Goal: Task Accomplishment & Management: Complete application form

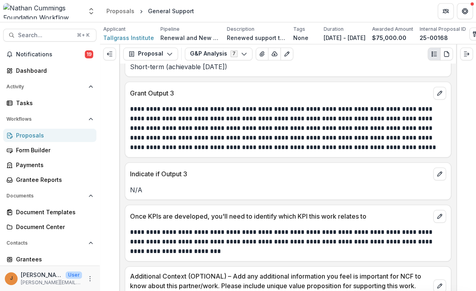
scroll to position [2989, 0]
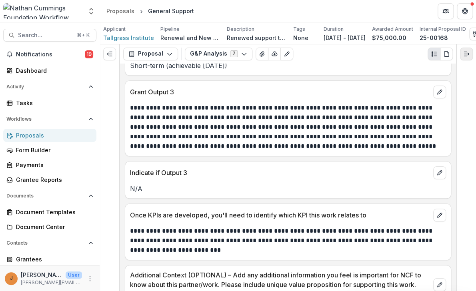
click at [466, 56] on icon "Expand right" at bounding box center [467, 54] width 6 height 6
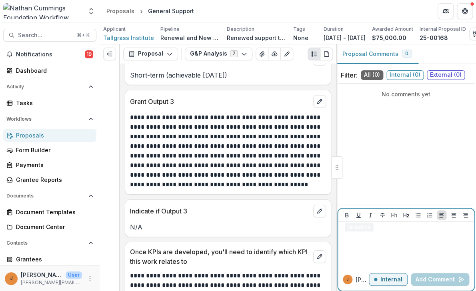
click at [354, 245] on div at bounding box center [407, 245] width 130 height 40
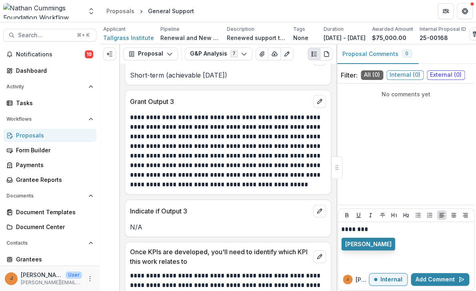
click at [358, 251] on div "Valerie Boucard" at bounding box center [369, 245] width 54 height 14
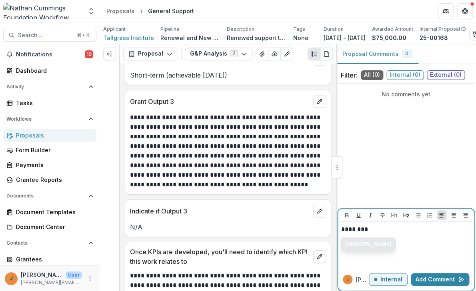
click at [358, 246] on button "Valerie Boucard" at bounding box center [369, 244] width 54 height 13
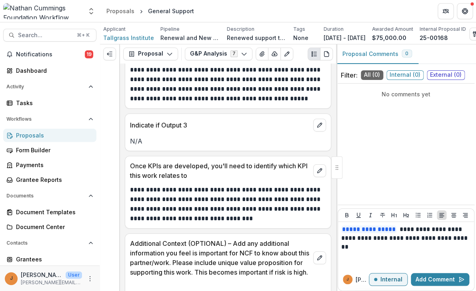
scroll to position [3679, 0]
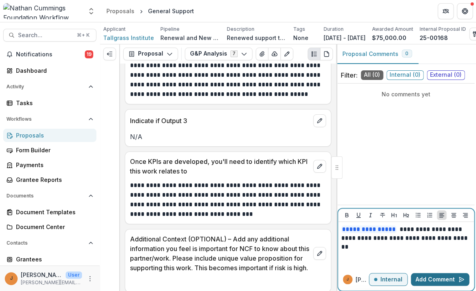
click at [439, 281] on button "Add Comment" at bounding box center [440, 279] width 58 height 13
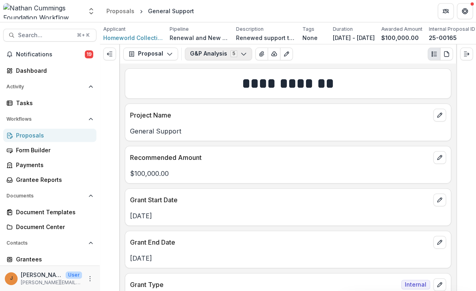
click at [222, 56] on button "G&P Analysis 5" at bounding box center [218, 54] width 67 height 13
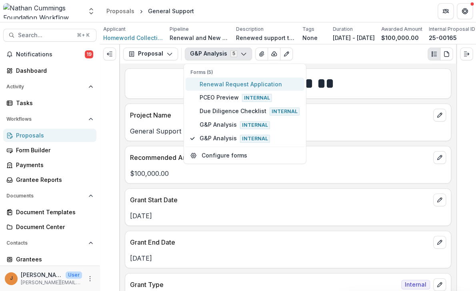
type button "0"
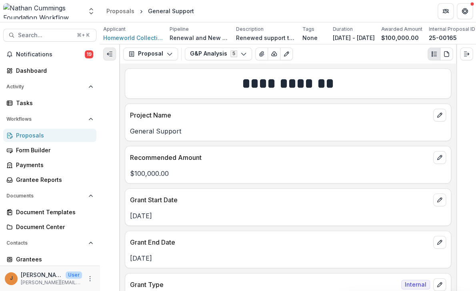
click at [113, 54] on button "Expand left" at bounding box center [109, 54] width 13 height 13
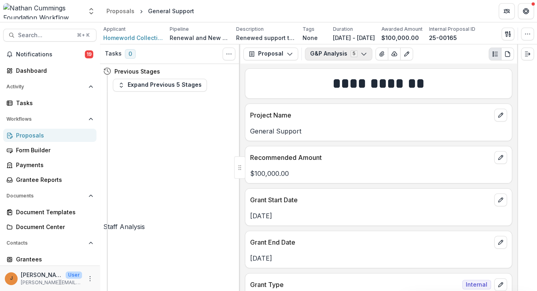
click at [338, 50] on button "G&P Analysis 5" at bounding box center [338, 54] width 67 height 13
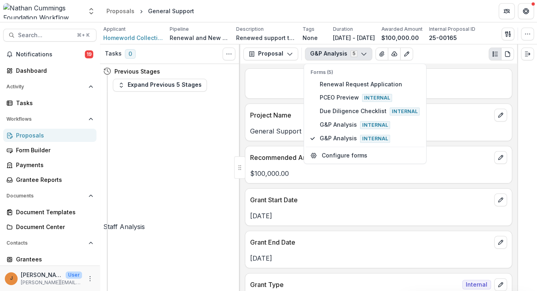
click at [243, 171] on div at bounding box center [239, 168] width 11 height 22
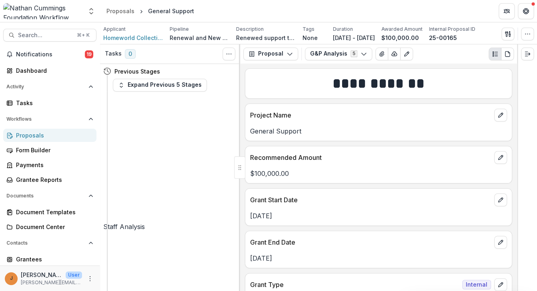
click at [240, 170] on div at bounding box center [239, 168] width 11 height 22
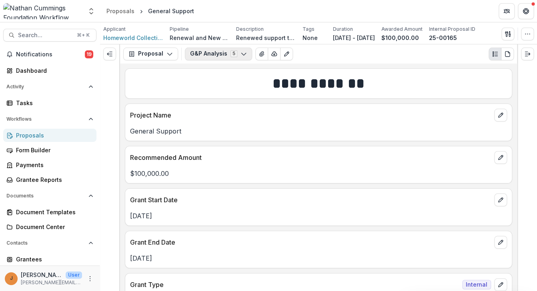
click at [215, 56] on button "G&P Analysis 5" at bounding box center [218, 54] width 67 height 13
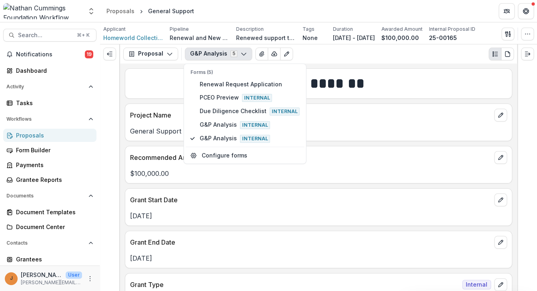
click at [293, 183] on div "Recommended Amount $100,000.00" at bounding box center [319, 165] width 388 height 38
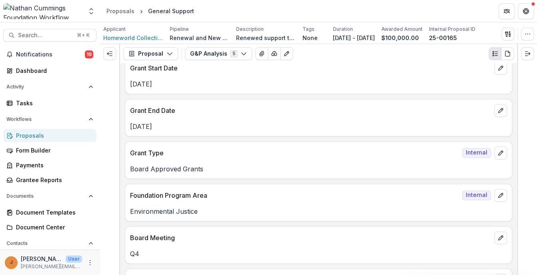
scroll to position [353, 0]
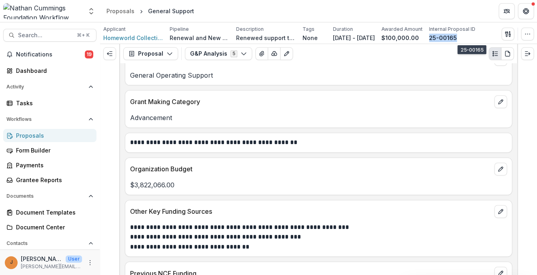
drag, startPoint x: 490, startPoint y: 36, endPoint x: 459, endPoint y: 36, distance: 30.8
click at [459, 36] on div "25-00165" at bounding box center [452, 38] width 46 height 8
copy p "25-00165"
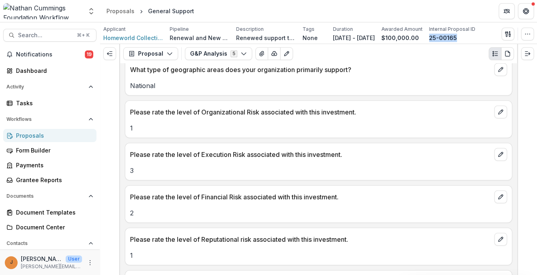
scroll to position [686, 0]
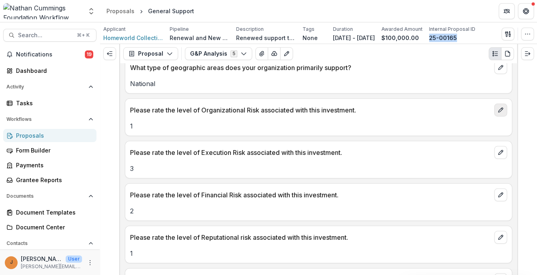
click at [476, 114] on button "edit" at bounding box center [501, 110] width 13 height 13
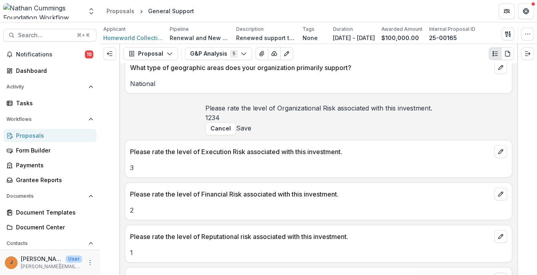
click at [476, 115] on div at bounding box center [527, 159] width 20 height 231
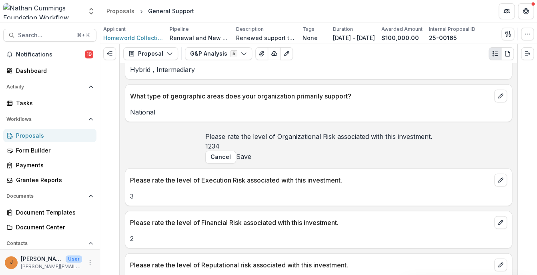
scroll to position [655, 0]
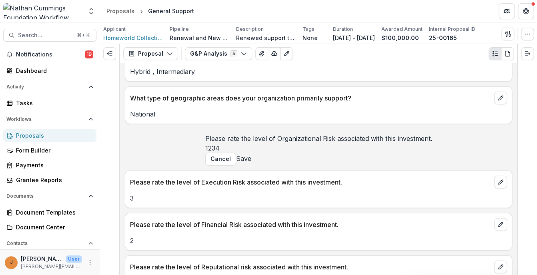
click at [236, 166] on button "Cancel" at bounding box center [220, 159] width 31 height 13
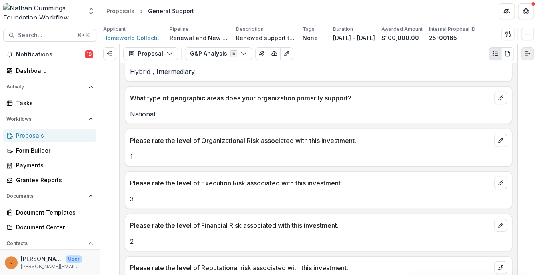
click at [476, 59] on button "Expand right" at bounding box center [527, 53] width 13 height 13
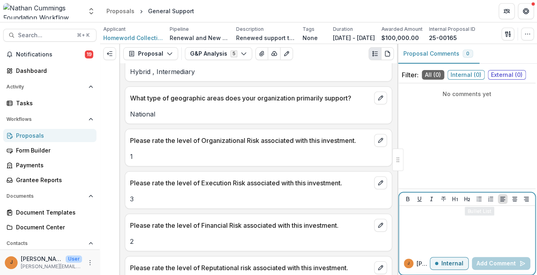
click at [468, 215] on p at bounding box center [467, 213] width 130 height 9
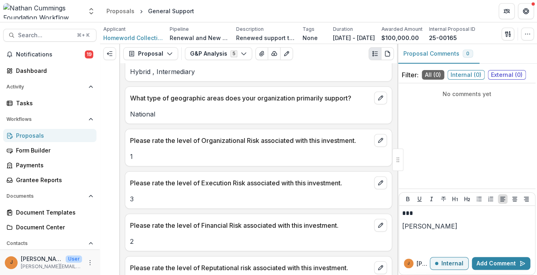
click at [443, 225] on button "[PERSON_NAME]" at bounding box center [429, 226] width 55 height 10
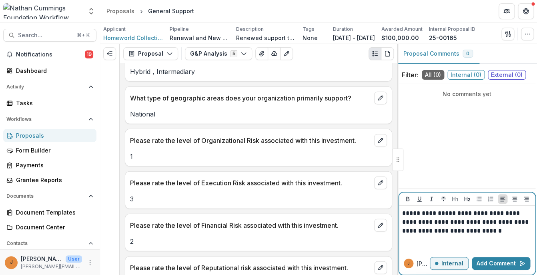
click at [431, 231] on p "**********" at bounding box center [467, 222] width 130 height 26
drag, startPoint x: 475, startPoint y: 233, endPoint x: 460, endPoint y: 233, distance: 14.8
click at [460, 233] on p "**********" at bounding box center [467, 222] width 130 height 26
click at [476, 230] on p "**********" at bounding box center [467, 222] width 130 height 26
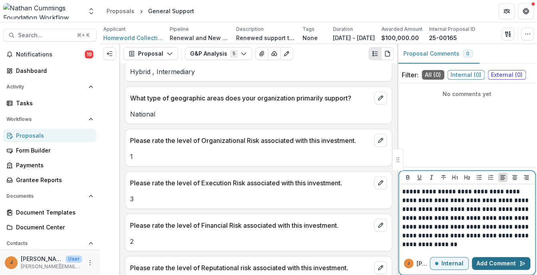
click at [476, 261] on button "Add Comment" at bounding box center [501, 263] width 58 height 13
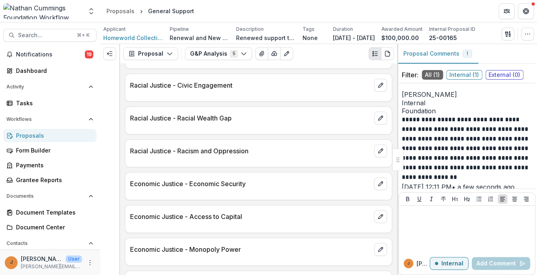
scroll to position [1099, 0]
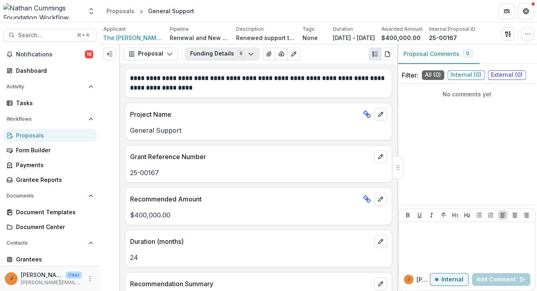
click at [239, 58] on button "Funding Details 8" at bounding box center [222, 54] width 74 height 13
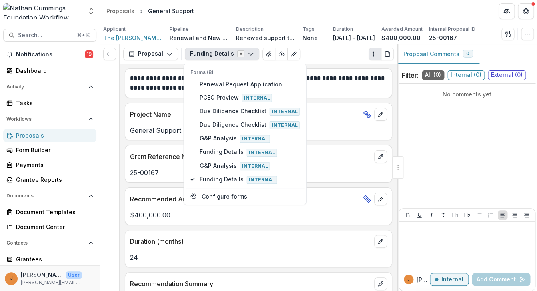
click at [397, 131] on div "**********" at bounding box center [258, 178] width 277 height 228
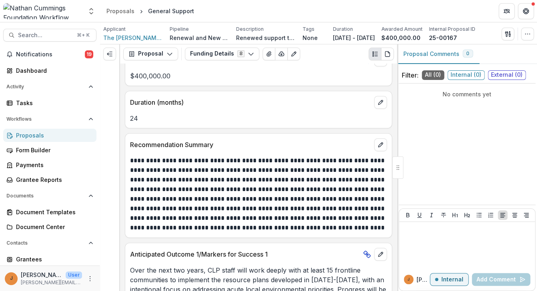
scroll to position [140, 0]
click at [233, 56] on button "Funding Details 8" at bounding box center [222, 54] width 74 height 13
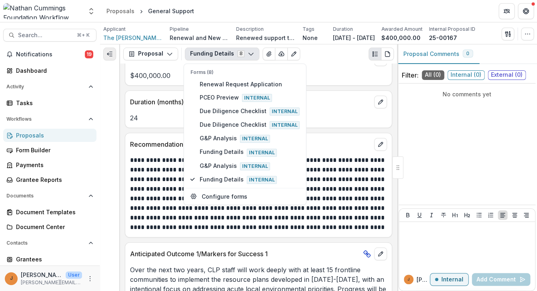
click at [112, 56] on icon "Expand left" at bounding box center [110, 54] width 6 height 6
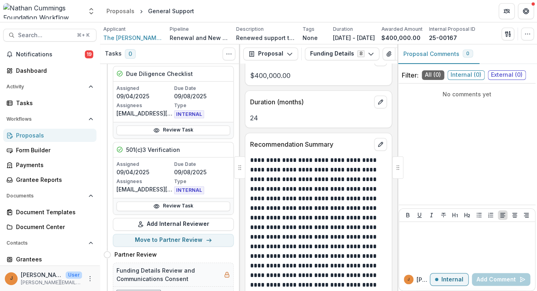
scroll to position [444, 0]
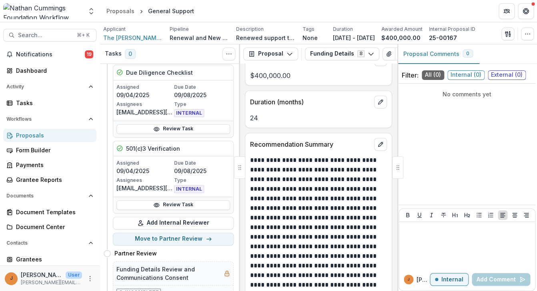
click at [243, 163] on div at bounding box center [239, 168] width 11 height 22
click at [241, 166] on div at bounding box center [239, 168] width 11 height 22
click at [241, 167] on div at bounding box center [239, 168] width 11 height 22
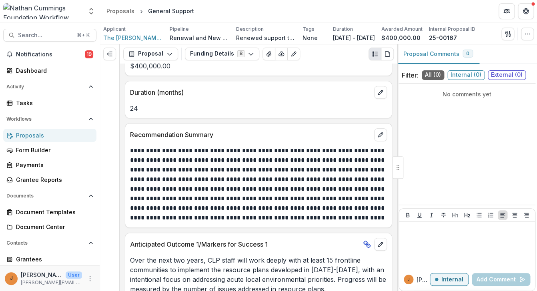
scroll to position [140, 0]
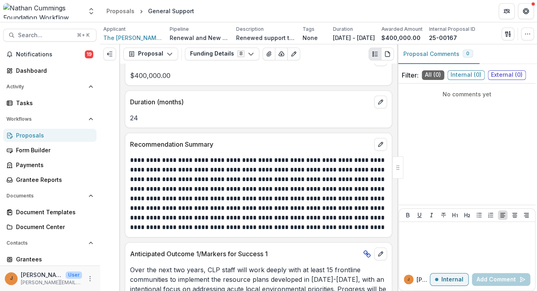
click at [239, 46] on div "Proposal Proposal Payments Reports Grant Agreements Board Summaries Bank Detail…" at bounding box center [258, 53] width 277 height 19
click at [242, 54] on button "Funding Details 8" at bounding box center [222, 54] width 74 height 13
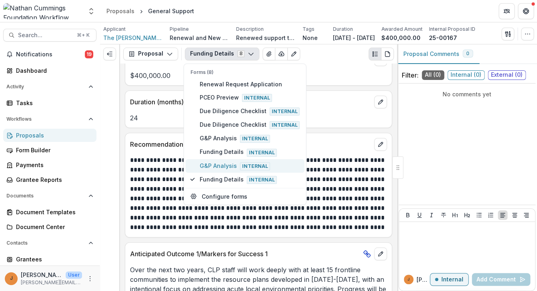
click at [237, 162] on span "G&P Analysis Internal" at bounding box center [250, 166] width 100 height 9
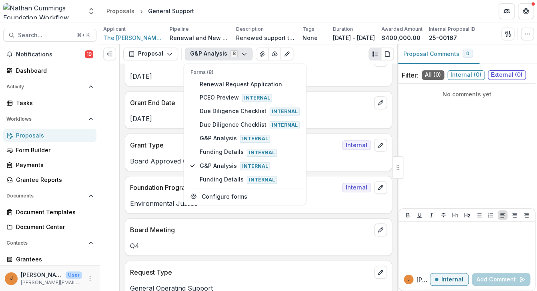
click at [176, 153] on div "Board Approved Grants" at bounding box center [258, 159] width 267 height 14
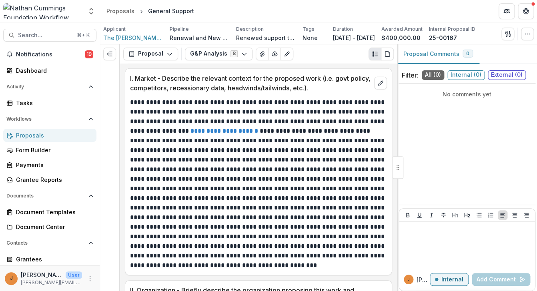
scroll to position [1949, 0]
click at [396, 166] on div at bounding box center [397, 168] width 11 height 22
click at [392, 167] on div at bounding box center [397, 168] width 11 height 22
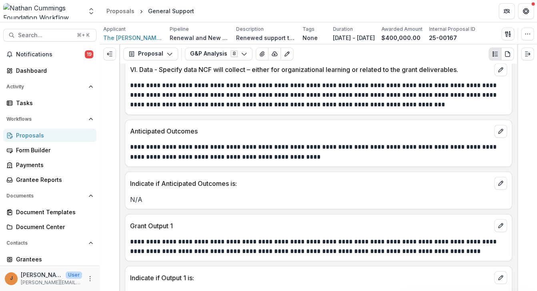
scroll to position [2599, 0]
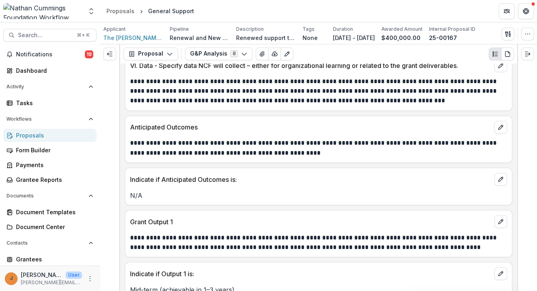
click at [534, 156] on div at bounding box center [527, 167] width 20 height 247
click at [517, 167] on div "**********" at bounding box center [318, 178] width 397 height 228
click at [526, 52] on icon "Expand right" at bounding box center [528, 54] width 6 height 6
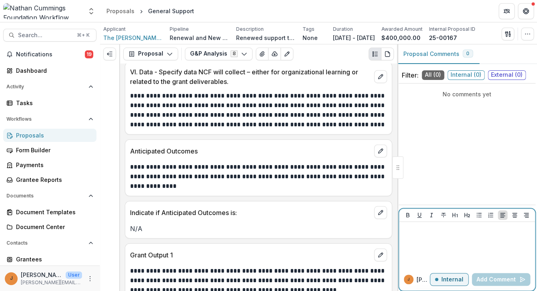
click at [449, 241] on div at bounding box center [467, 245] width 130 height 40
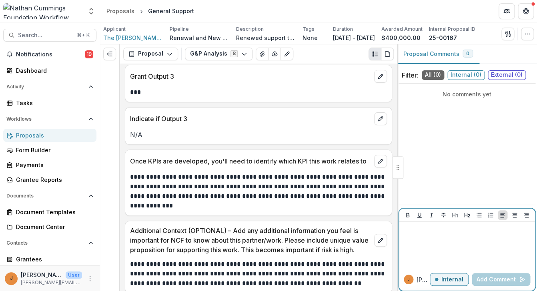
scroll to position [3291, 0]
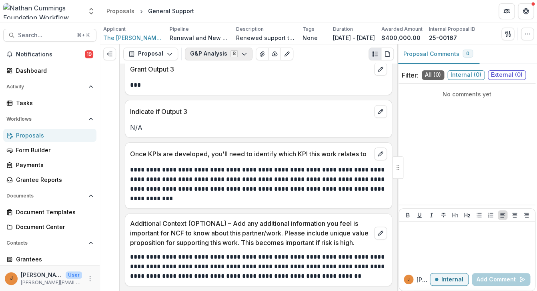
click at [241, 57] on icon "button" at bounding box center [244, 54] width 6 height 6
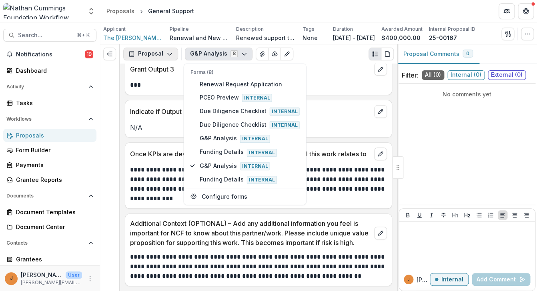
click at [173, 59] on button "Proposal" at bounding box center [150, 54] width 55 height 13
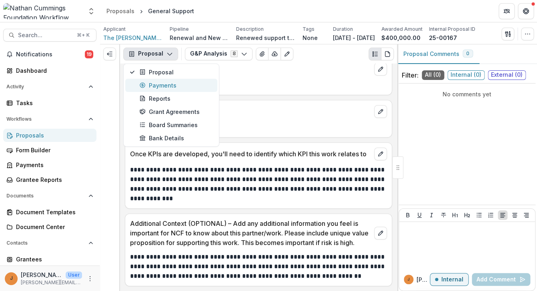
click at [175, 86] on div "Payments" at bounding box center [175, 85] width 73 height 8
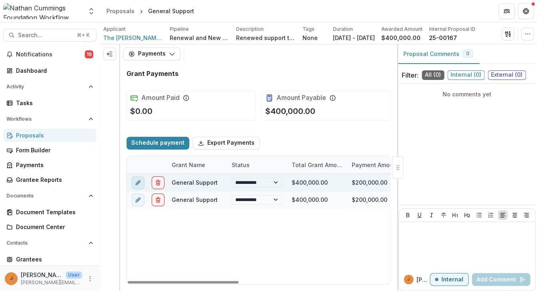
click at [141, 183] on button "edit" at bounding box center [138, 182] width 13 height 13
select select "**********"
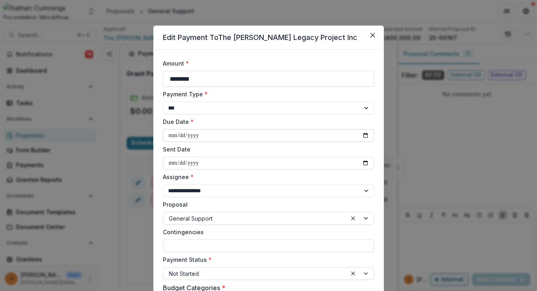
click at [193, 136] on input "**********" at bounding box center [268, 135] width 211 height 13
click at [365, 135] on input "**********" at bounding box center [268, 135] width 211 height 13
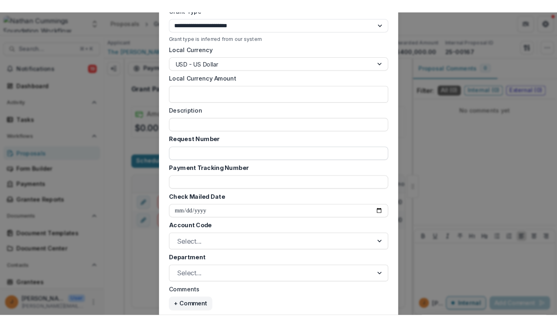
scroll to position [404, 0]
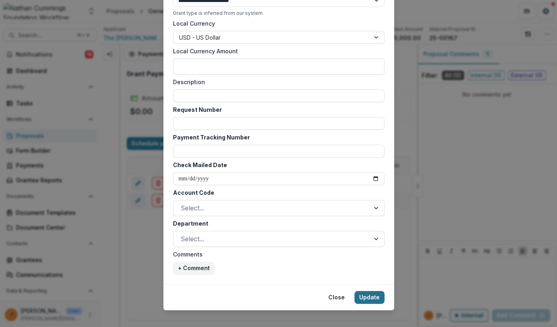
click at [364, 291] on button "Update" at bounding box center [369, 297] width 30 height 13
type input "**********"
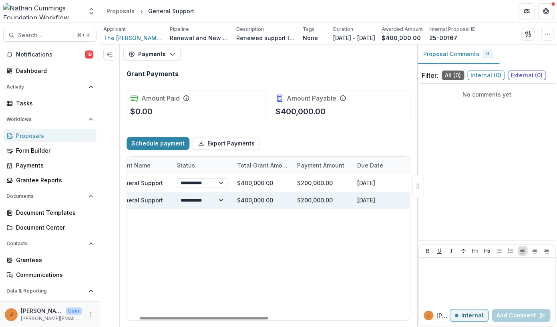
scroll to position [0, 0]
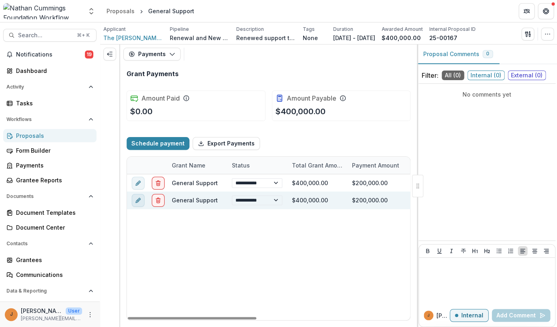
click at [139, 200] on line "edit" at bounding box center [138, 200] width 2 height 2
select select "**********"
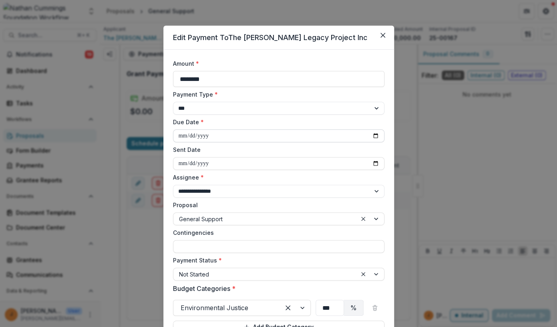
click at [253, 134] on input "**********" at bounding box center [278, 135] width 211 height 13
click at [372, 137] on input "**********" at bounding box center [278, 135] width 211 height 13
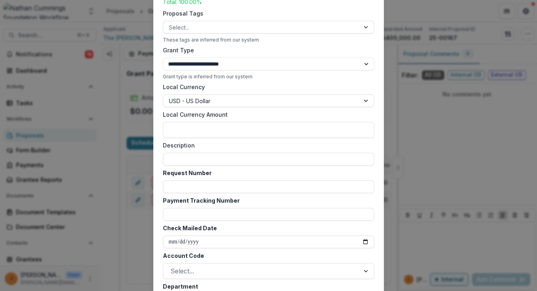
scroll to position [448, 0]
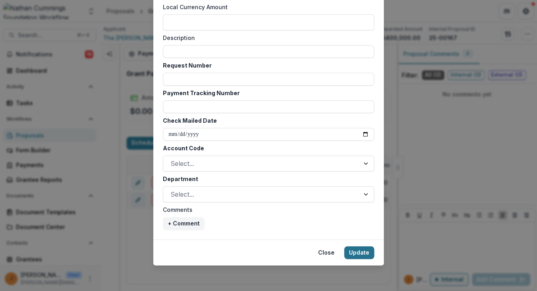
click at [365, 247] on button "Update" at bounding box center [359, 253] width 30 height 13
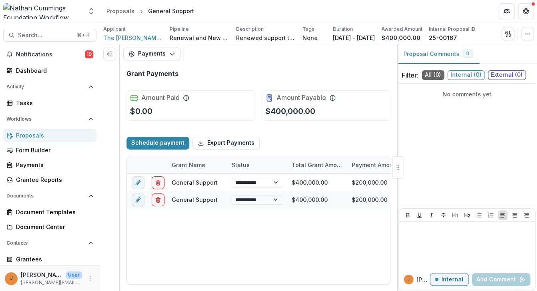
type input "**********"
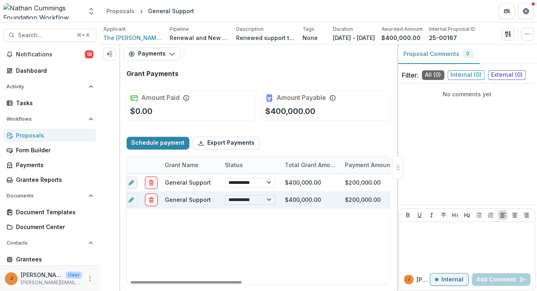
scroll to position [0, 0]
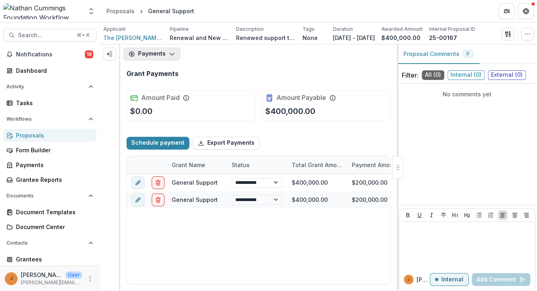
click at [162, 58] on button "Payments" at bounding box center [151, 54] width 57 height 13
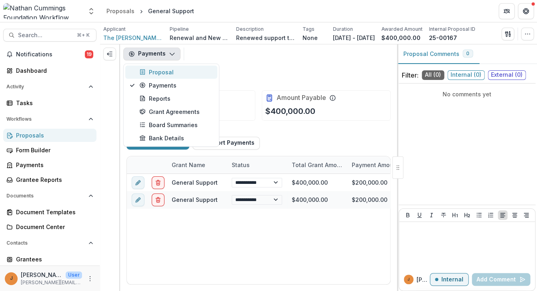
click at [163, 72] on div "Proposal" at bounding box center [175, 72] width 73 height 8
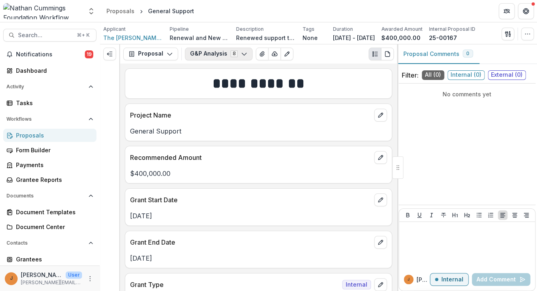
click at [204, 54] on button "G&P Analysis 8" at bounding box center [219, 54] width 68 height 13
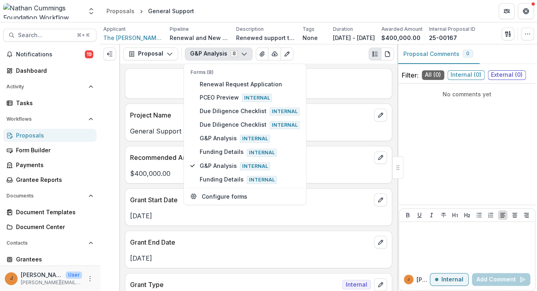
click at [161, 106] on div "Project Name" at bounding box center [258, 113] width 267 height 18
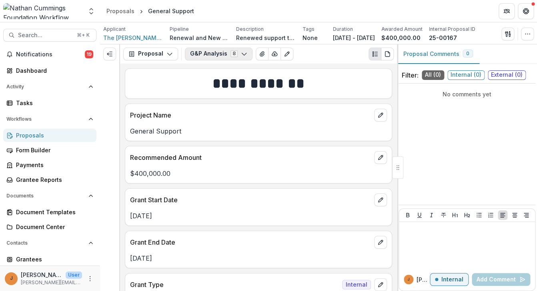
click at [200, 59] on button "G&P Analysis 8" at bounding box center [219, 54] width 68 height 13
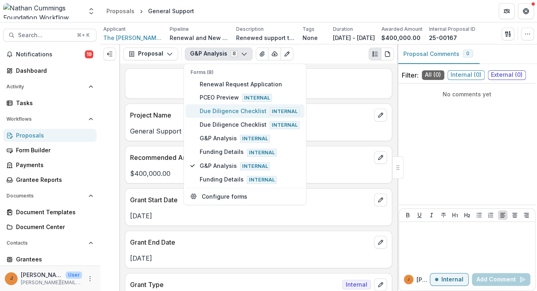
click at [220, 113] on span "Due Diligence Checklist Internal" at bounding box center [250, 111] width 100 height 9
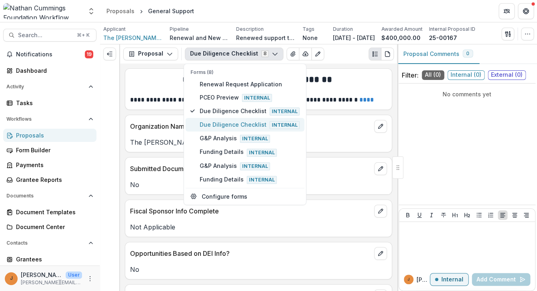
click at [249, 122] on span "Due Diligence Checklist Internal" at bounding box center [250, 125] width 100 height 9
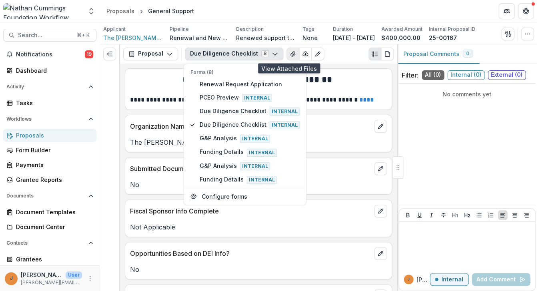
click at [287, 58] on button "View Attached Files" at bounding box center [293, 54] width 13 height 13
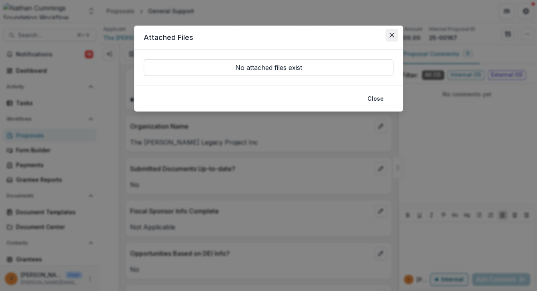
click at [394, 35] on icon "Close" at bounding box center [392, 35] width 5 height 5
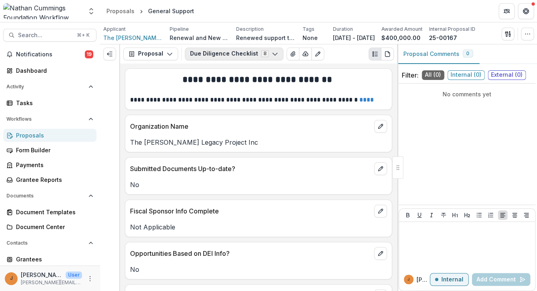
click at [233, 52] on button "Due Diligence Checklist 8" at bounding box center [234, 54] width 98 height 13
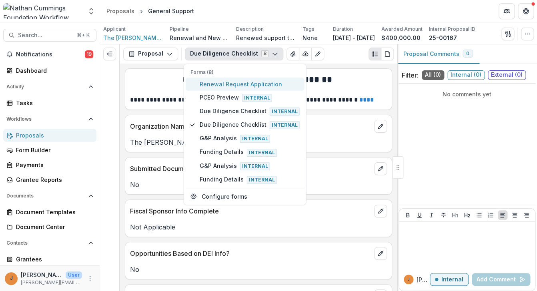
click at [226, 86] on span "Renewal Request Application" at bounding box center [250, 84] width 100 height 8
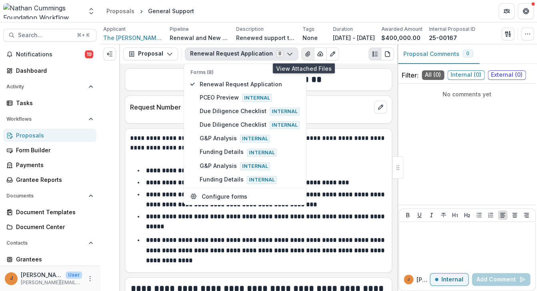
click at [306, 52] on icon "View Attached Files" at bounding box center [308, 54] width 6 height 6
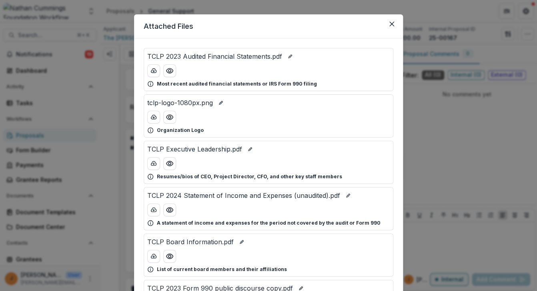
scroll to position [24, 0]
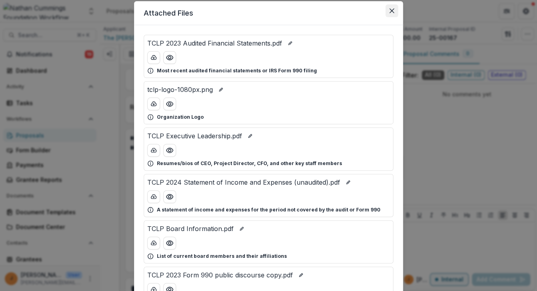
click at [389, 11] on button "Close" at bounding box center [392, 10] width 13 height 13
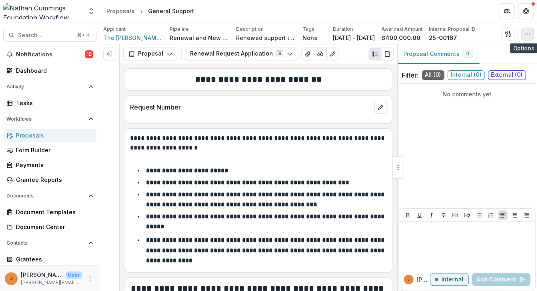
click at [525, 36] on button "button" at bounding box center [527, 34] width 13 height 13
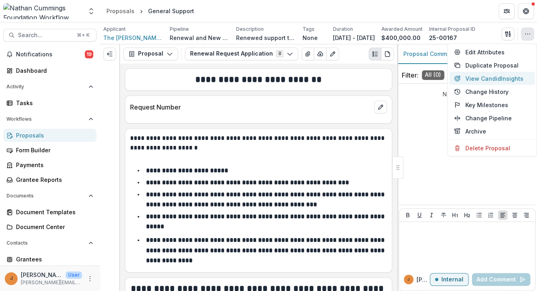
click at [504, 79] on button "View Candid Insights" at bounding box center [493, 78] width 86 height 13
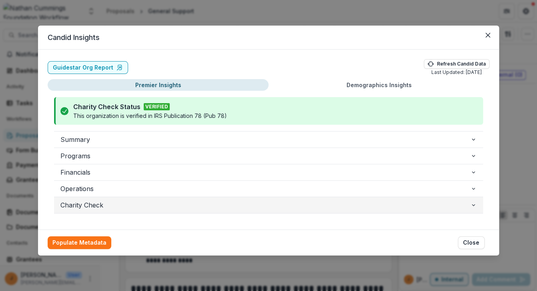
click at [85, 208] on span "Charity Check" at bounding box center [265, 206] width 410 height 10
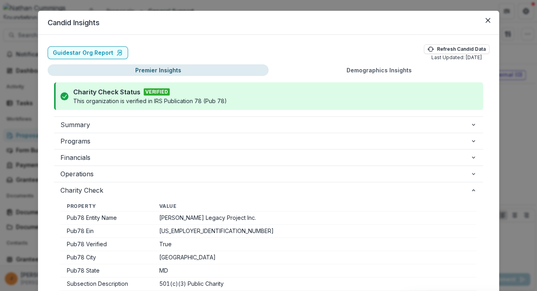
scroll to position [0, 0]
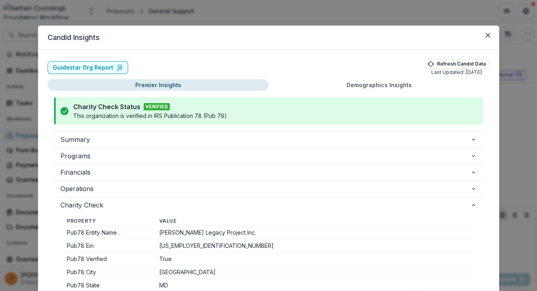
click at [308, 61] on div "Guidestar Org Report Refresh Candid Data Last Updated: 09/15/2025" at bounding box center [269, 67] width 442 height 17
click at [488, 37] on icon "Close" at bounding box center [488, 35] width 5 height 5
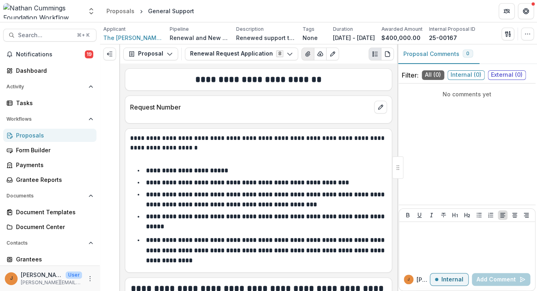
click at [305, 54] on icon "View Attached Files" at bounding box center [308, 54] width 6 height 6
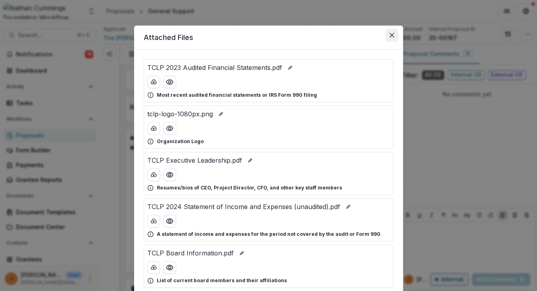
click at [392, 35] on icon "Close" at bounding box center [392, 35] width 5 height 5
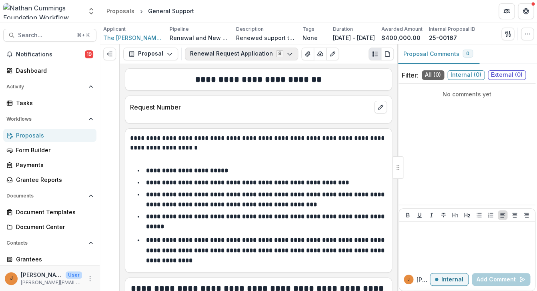
click at [287, 55] on polyline "button" at bounding box center [289, 54] width 4 height 2
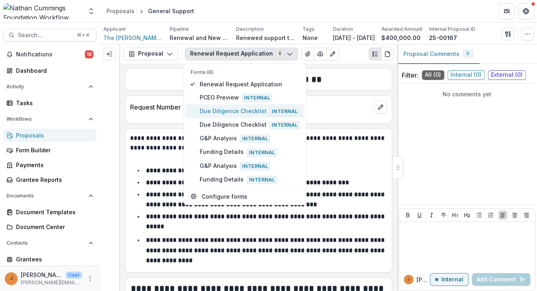
click at [261, 110] on span "Due Diligence Checklist Internal" at bounding box center [250, 111] width 100 height 9
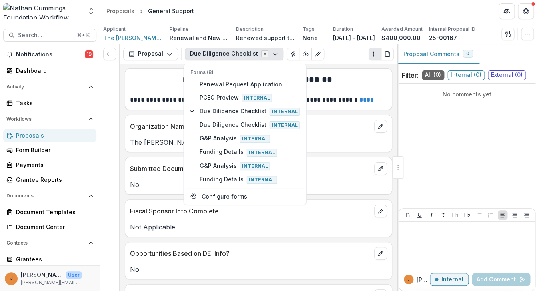
click at [164, 138] on div "The Chisholm Legacy Project Inc" at bounding box center [258, 140] width 267 height 14
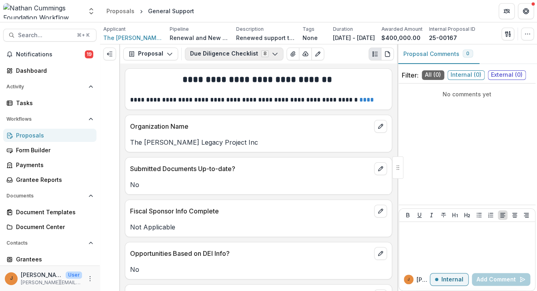
click at [241, 56] on button "Due Diligence Checklist 8" at bounding box center [234, 54] width 98 height 13
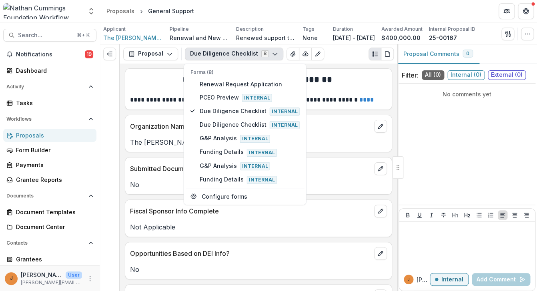
click at [125, 188] on div "**********" at bounding box center [258, 178] width 277 height 228
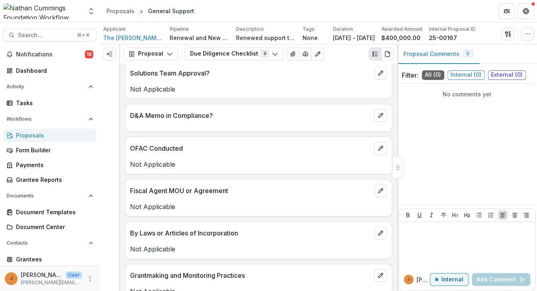
scroll to position [861, 0]
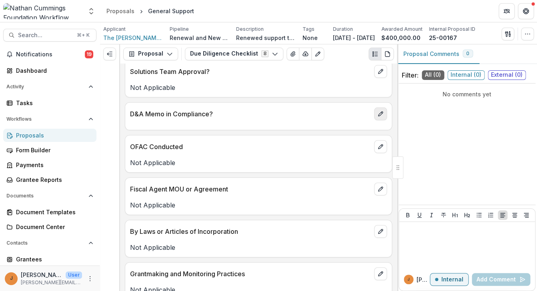
click at [376, 118] on button "edit" at bounding box center [380, 114] width 13 height 13
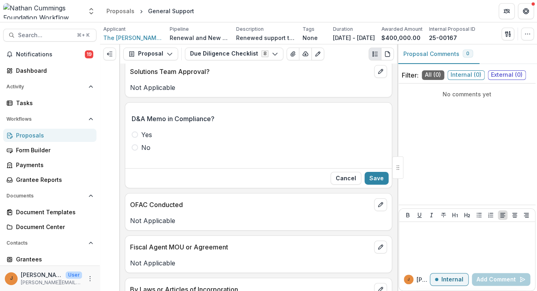
click at [139, 137] on label "Yes" at bounding box center [259, 135] width 254 height 10
click at [378, 179] on button "Save" at bounding box center [377, 178] width 24 height 13
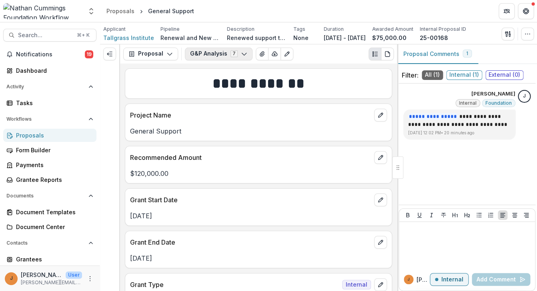
click at [229, 55] on button "G&P Analysis 7" at bounding box center [219, 54] width 68 height 13
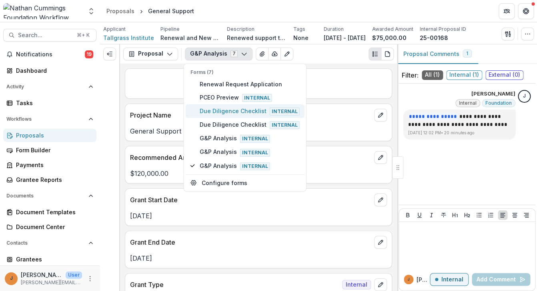
click at [232, 109] on span "Due Diligence Checklist Internal" at bounding box center [250, 111] width 100 height 9
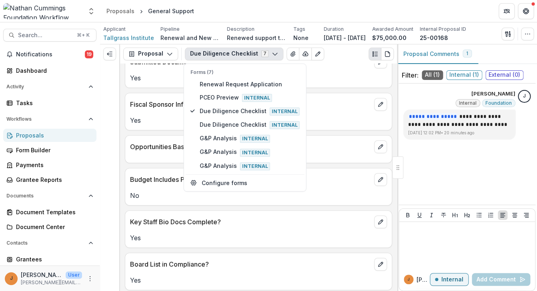
click at [161, 205] on div "Budget Includes Projected Income/Expense? No" at bounding box center [258, 187] width 267 height 38
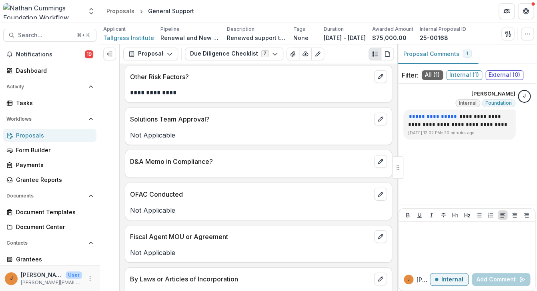
scroll to position [805, 0]
click at [196, 175] on div "D&A Memo in Compliance?" at bounding box center [258, 163] width 267 height 28
click at [379, 161] on icon "edit" at bounding box center [381, 161] width 6 height 6
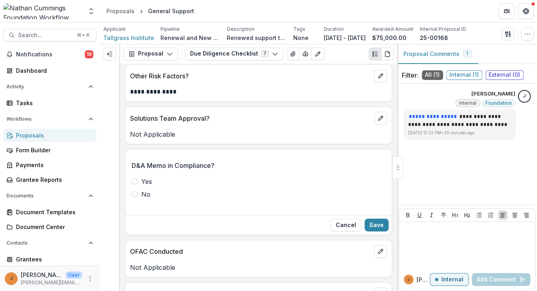
click at [134, 181] on span at bounding box center [135, 182] width 6 height 6
click at [380, 225] on button "Save" at bounding box center [377, 225] width 24 height 13
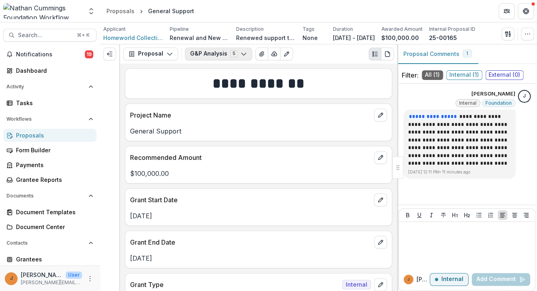
click at [204, 53] on button "G&P Analysis 5" at bounding box center [218, 54] width 67 height 13
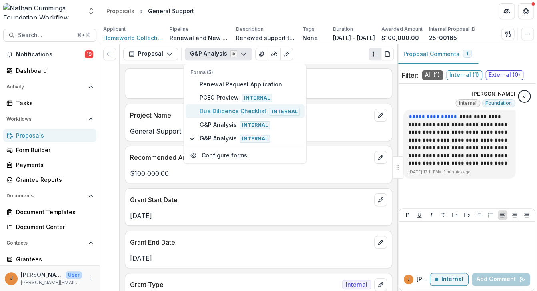
click at [221, 111] on span "Due Diligence Checklist Internal" at bounding box center [250, 111] width 100 height 9
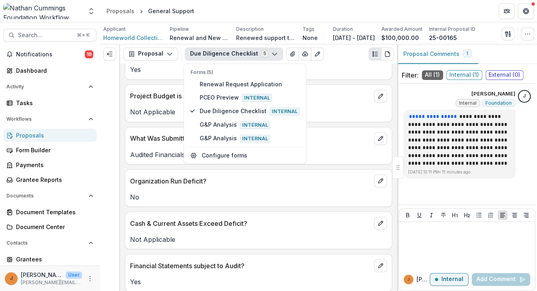
click at [222, 194] on p "No" at bounding box center [258, 197] width 257 height 10
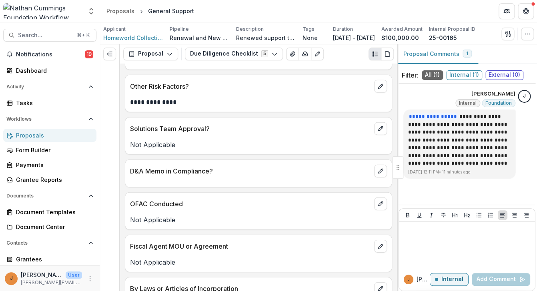
scroll to position [822, 0]
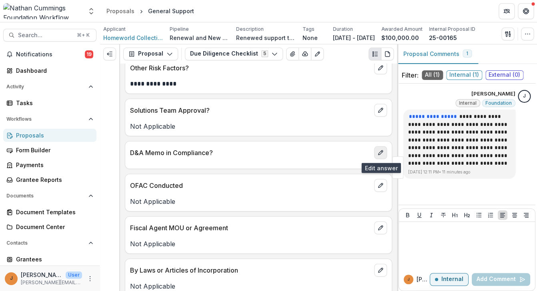
click at [376, 154] on button "edit" at bounding box center [380, 153] width 13 height 13
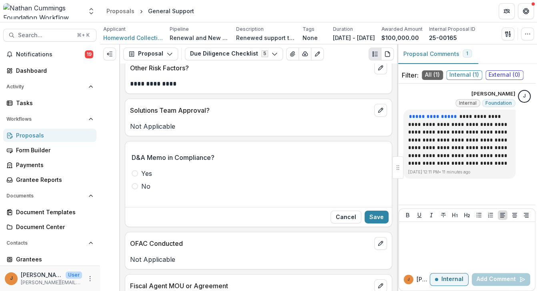
click at [135, 174] on span at bounding box center [135, 174] width 6 height 6
click at [380, 215] on button "Save" at bounding box center [377, 217] width 24 height 13
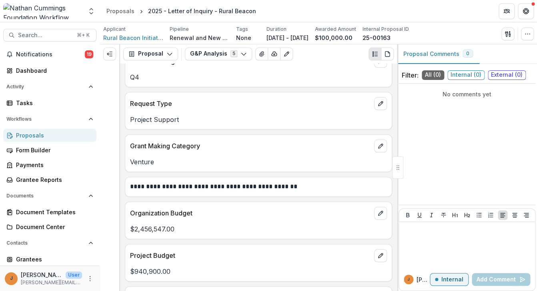
scroll to position [319, 0]
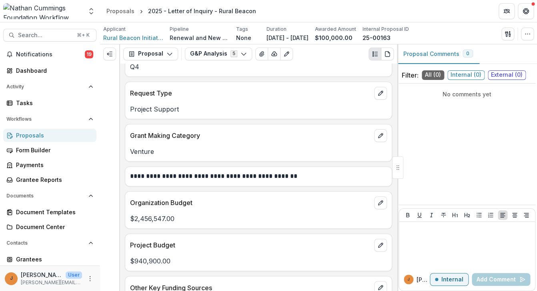
click at [396, 157] on div at bounding box center [397, 168] width 11 height 22
click at [400, 171] on div at bounding box center [397, 168] width 11 height 22
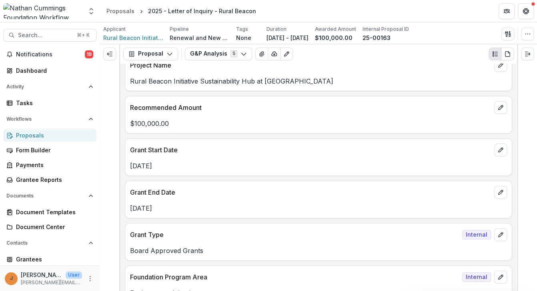
scroll to position [0, 0]
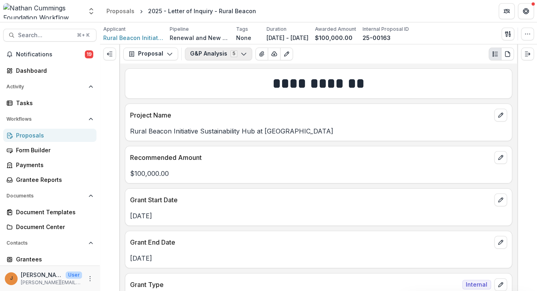
click at [214, 56] on button "G&P Analysis 5" at bounding box center [218, 54] width 67 height 13
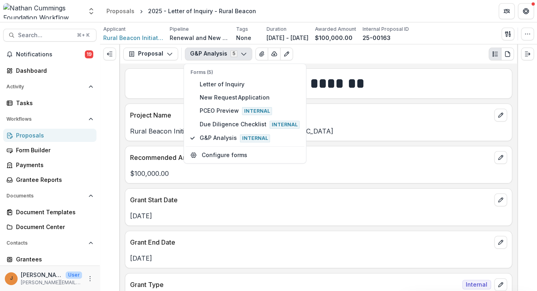
click at [326, 125] on div "Rural Beacon Initiative Sustainability Hub at Free Union Farm" at bounding box center [318, 129] width 387 height 14
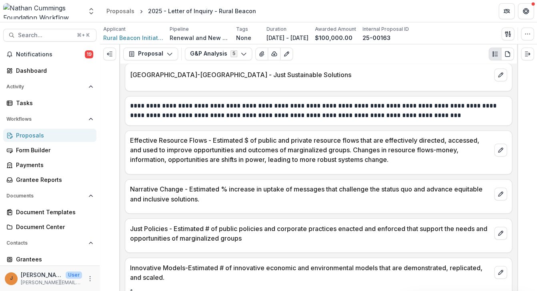
scroll to position [1509, 0]
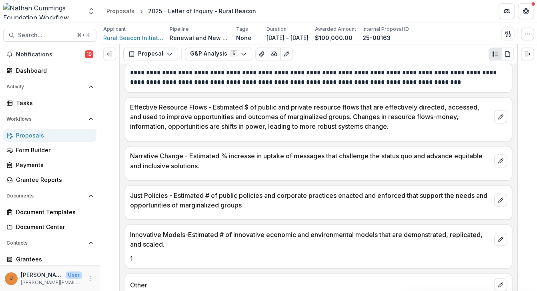
click at [121, 141] on div "**********" at bounding box center [318, 178] width 397 height 228
click at [109, 53] on icon "Expand left" at bounding box center [110, 54] width 6 height 6
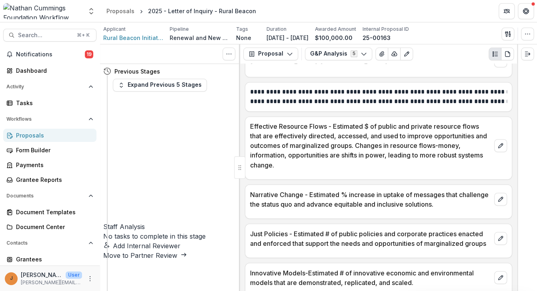
scroll to position [1531, 0]
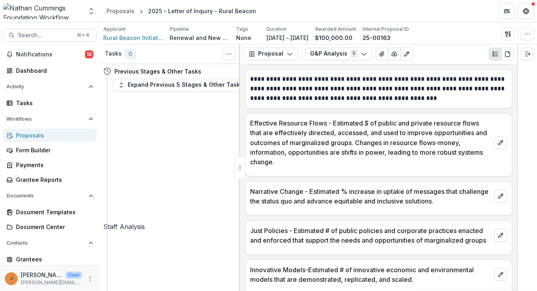
click at [239, 167] on div at bounding box center [239, 168] width 11 height 22
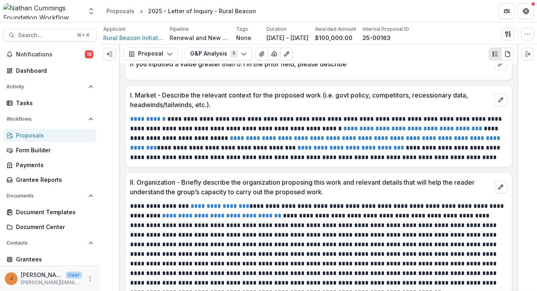
scroll to position [1753, 0]
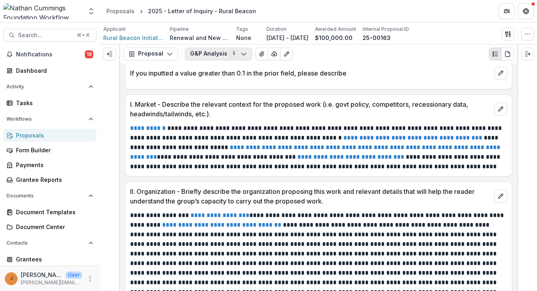
click at [241, 56] on icon "button" at bounding box center [244, 54] width 6 height 6
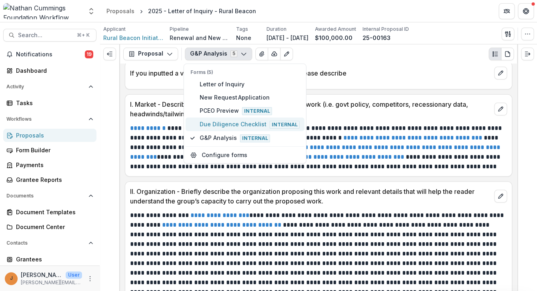
click at [230, 125] on span "Due Diligence Checklist Internal" at bounding box center [250, 124] width 100 height 9
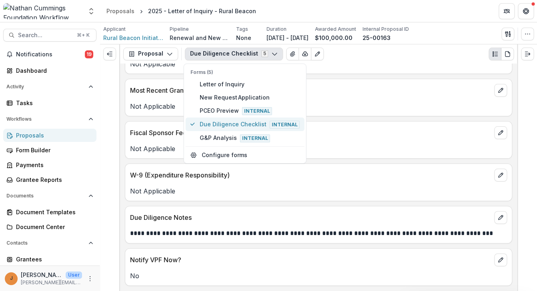
scroll to position [1078, 0]
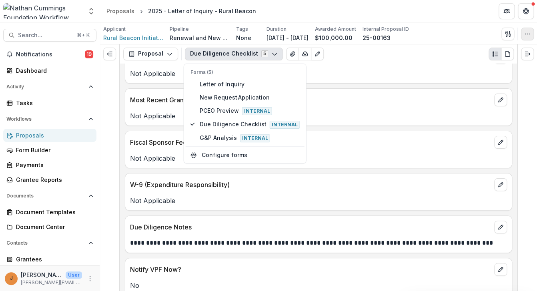
click at [525, 34] on icon "button" at bounding box center [528, 34] width 6 height 6
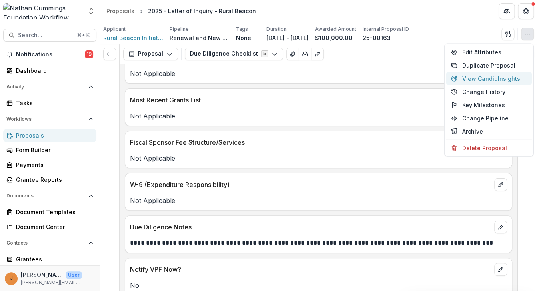
click at [490, 81] on button "View Candid Insights" at bounding box center [489, 78] width 86 height 13
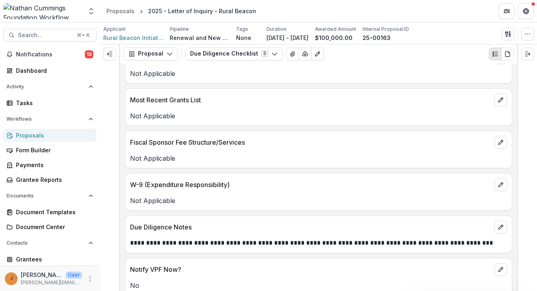
click at [520, 38] on div "Send Email Proposal Files Edit Viewers View All Reviews View Related Entities E…" at bounding box center [518, 34] width 32 height 13
click at [524, 36] on button "button" at bounding box center [527, 34] width 13 height 13
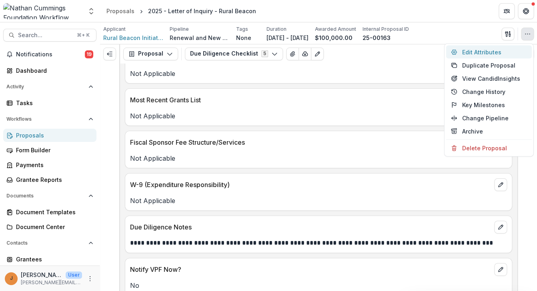
click at [482, 50] on button "Edit Attributes" at bounding box center [489, 52] width 86 height 13
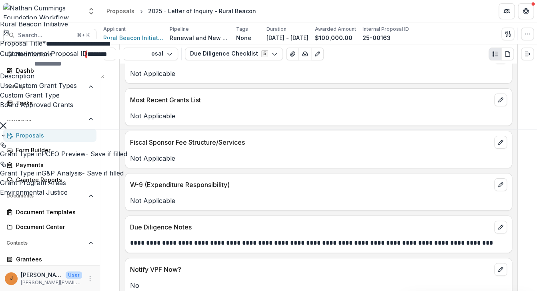
scroll to position [81, 0]
click at [6, 8] on icon "Close" at bounding box center [3, 5] width 6 height 6
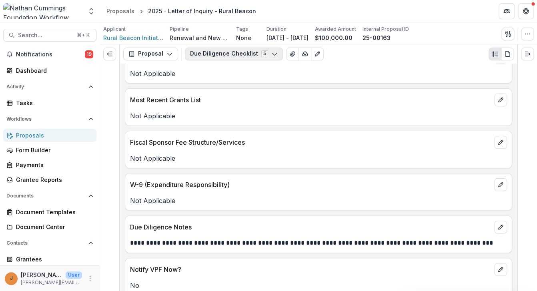
click at [258, 56] on button "Due Diligence Checklist 5" at bounding box center [234, 54] width 98 height 13
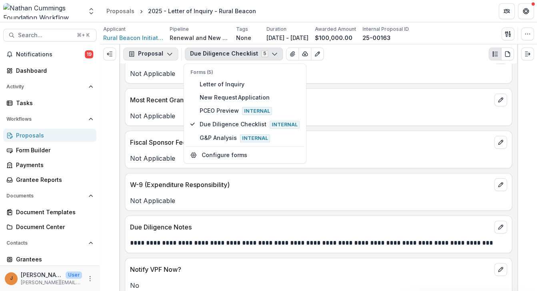
click at [151, 49] on button "Proposal" at bounding box center [150, 54] width 55 height 13
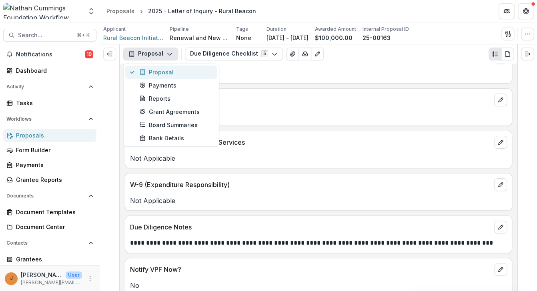
click at [158, 70] on div "Proposal" at bounding box center [175, 72] width 73 height 8
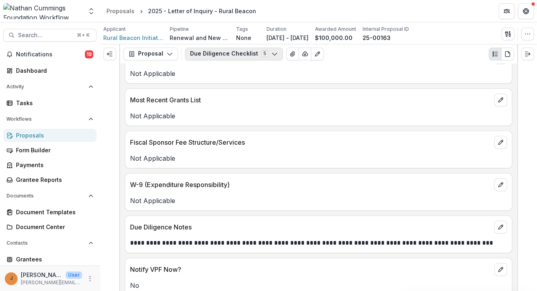
click at [211, 52] on button "Due Diligence Checklist 5" at bounding box center [234, 54] width 98 height 13
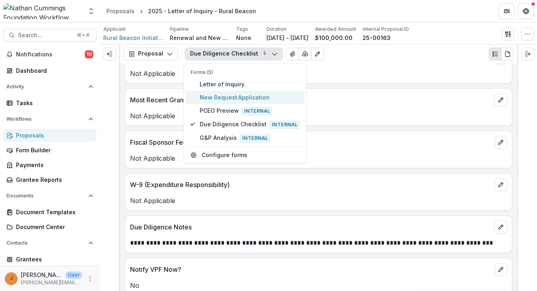
click at [220, 97] on span "New Request Application" at bounding box center [250, 97] width 100 height 8
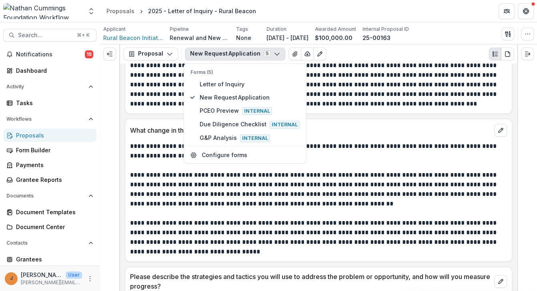
click at [151, 175] on p "**********" at bounding box center [318, 190] width 377 height 38
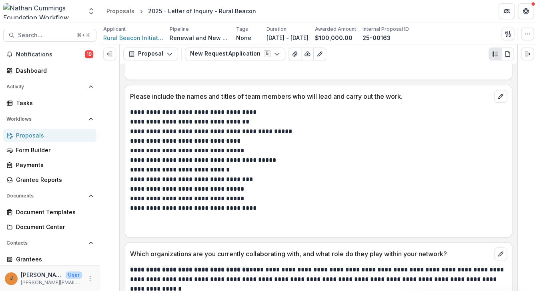
scroll to position [2344, 0]
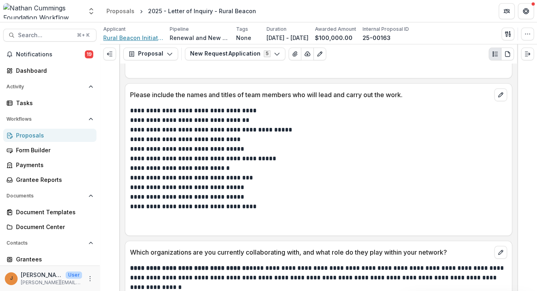
click at [145, 36] on span "Rural Beacon Initiative" at bounding box center [133, 38] width 60 height 8
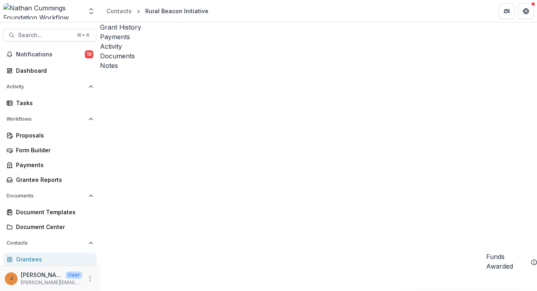
scroll to position [894, 0]
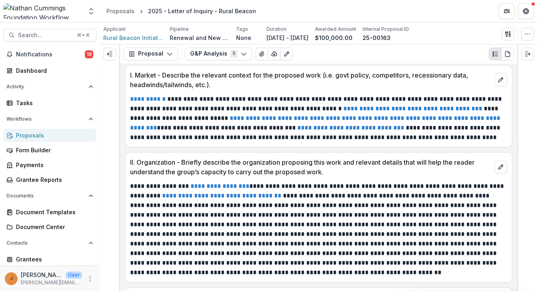
scroll to position [1783, 0]
click at [518, 154] on div at bounding box center [527, 167] width 20 height 247
click at [527, 56] on icon "Expand right" at bounding box center [528, 54] width 6 height 6
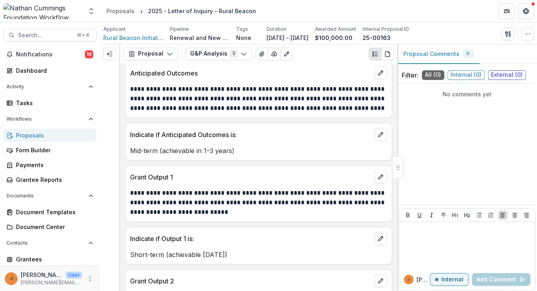
scroll to position [2734, 0]
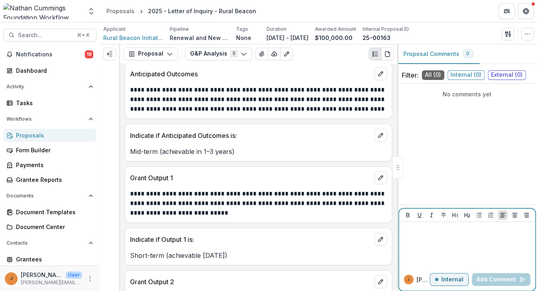
click at [404, 243] on div at bounding box center [467, 245] width 130 height 40
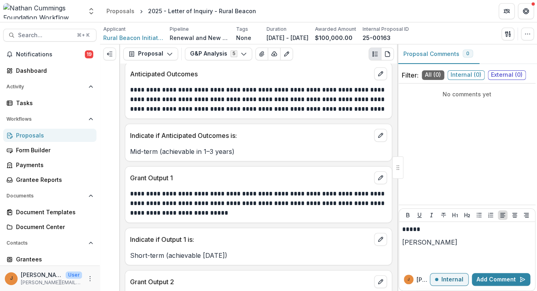
click at [419, 247] on button "[PERSON_NAME]" at bounding box center [429, 243] width 55 height 10
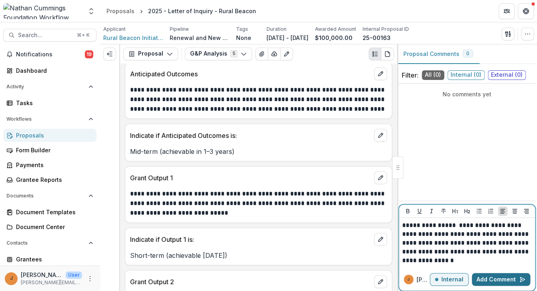
click at [494, 284] on button "Add Comment" at bounding box center [501, 279] width 58 height 13
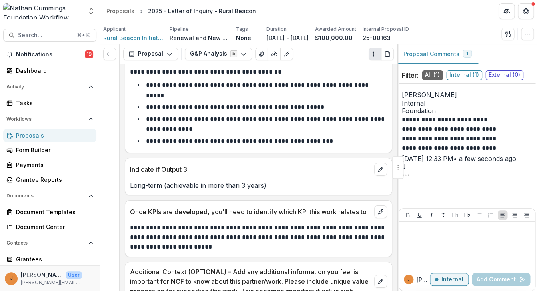
scroll to position [3052, 0]
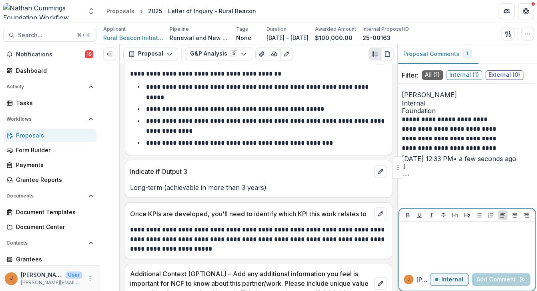
click at [464, 249] on div at bounding box center [467, 245] width 130 height 40
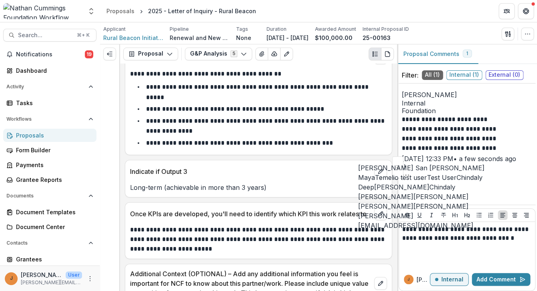
click at [468, 202] on button "[PERSON_NAME]" at bounding box center [441, 197] width 55 height 10
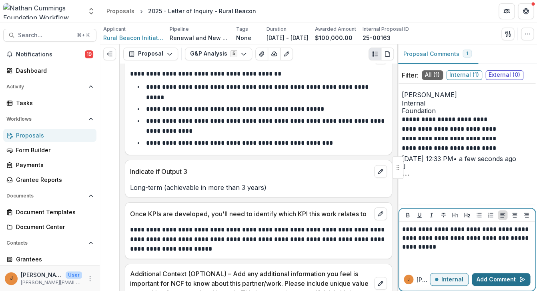
click at [497, 280] on button "Add Comment" at bounding box center [501, 279] width 58 height 13
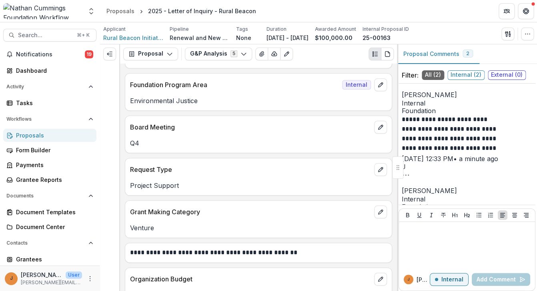
scroll to position [244, 0]
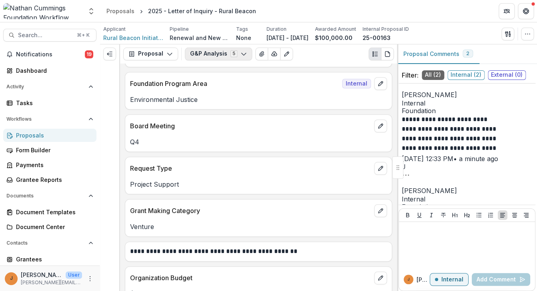
click at [217, 52] on button "G&P Analysis 5" at bounding box center [218, 54] width 67 height 13
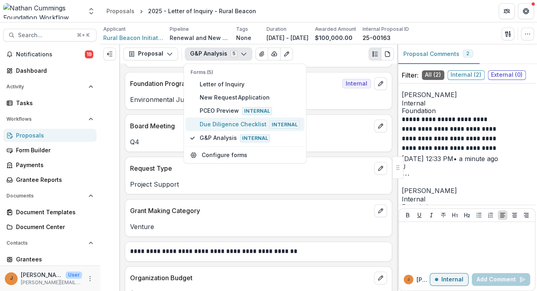
click at [219, 126] on span "Due Diligence Checklist Internal" at bounding box center [250, 124] width 100 height 9
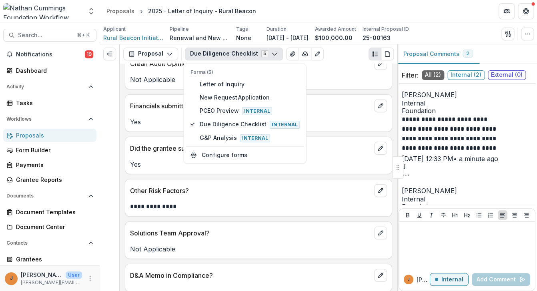
scroll to position [714, 0]
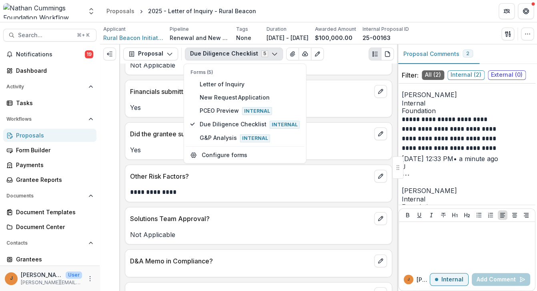
click at [188, 193] on p "**********" at bounding box center [258, 193] width 257 height 10
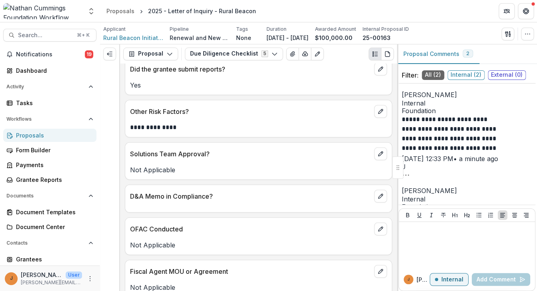
scroll to position [790, 0]
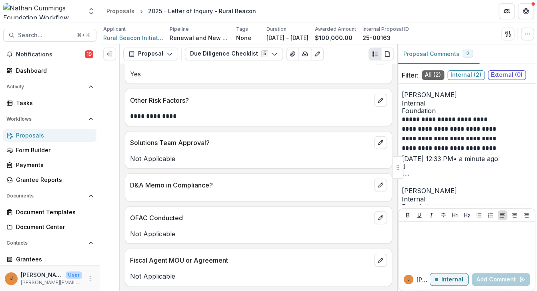
click at [188, 193] on div at bounding box center [258, 194] width 267 height 5
click at [379, 187] on icon "edit" at bounding box center [380, 185] width 4 height 4
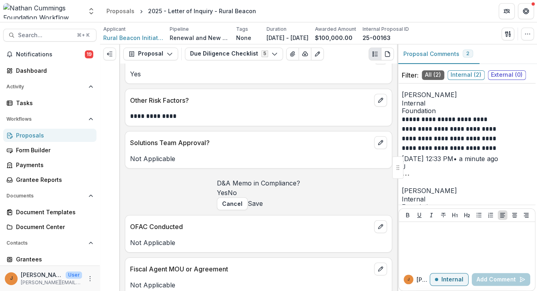
click at [217, 197] on span at bounding box center [217, 193] width 0 height 8
click at [263, 209] on button "Save" at bounding box center [255, 204] width 15 height 10
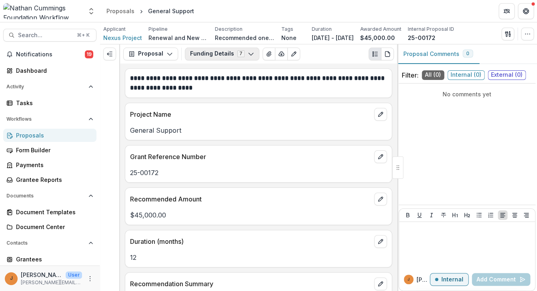
click at [243, 59] on button "Funding Details 7" at bounding box center [222, 54] width 74 height 13
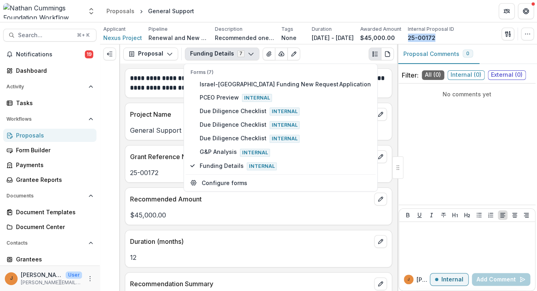
drag, startPoint x: 468, startPoint y: 37, endPoint x: 436, endPoint y: 37, distance: 31.2
click at [436, 38] on div "Applicant Nexus Project Pipeline Renewal and New Grants Pipeline Description Re…" at bounding box center [278, 34] width 351 height 16
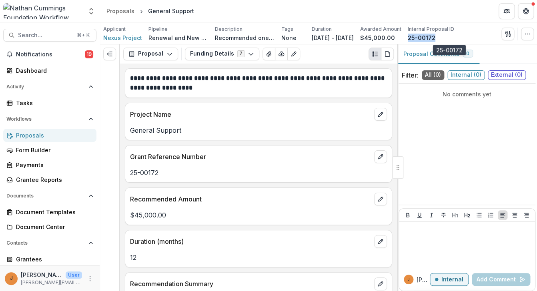
copy p "25-00172"
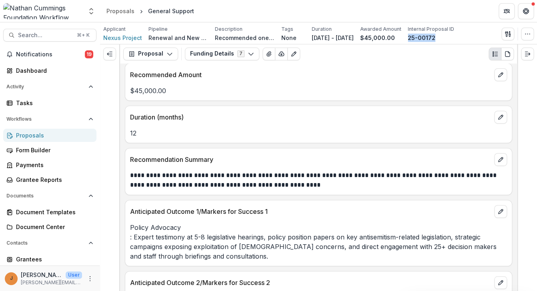
scroll to position [116, 0]
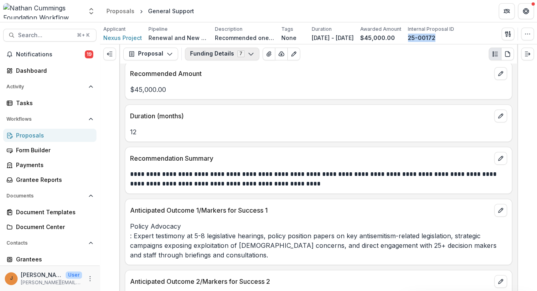
click at [231, 54] on button "Funding Details 7" at bounding box center [222, 54] width 74 height 13
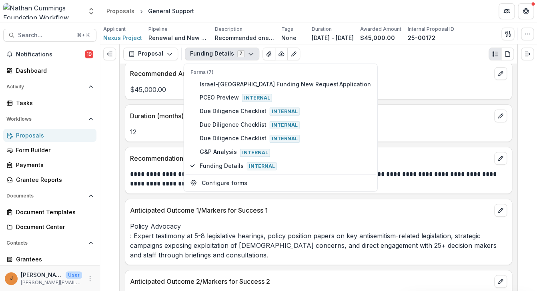
click at [378, 83] on div "$45,000.00" at bounding box center [318, 87] width 387 height 14
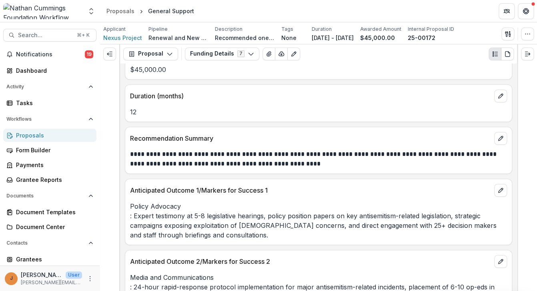
scroll to position [137, 0]
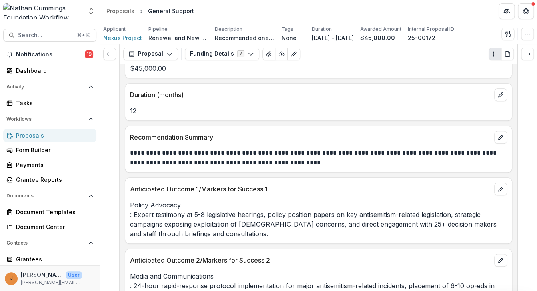
click at [225, 51] on header "Description" at bounding box center [243, 53] width 127 height 15
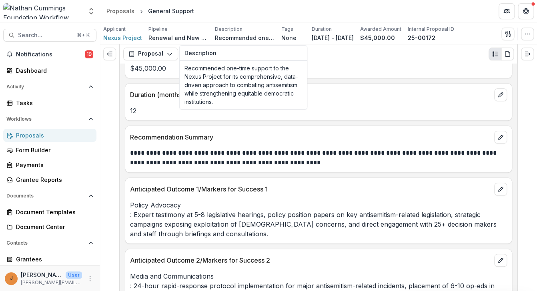
click at [364, 100] on div "Duration (months)" at bounding box center [318, 93] width 387 height 18
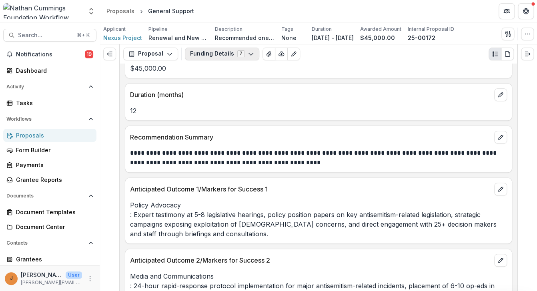
click at [225, 53] on button "Funding Details 7" at bounding box center [222, 54] width 74 height 13
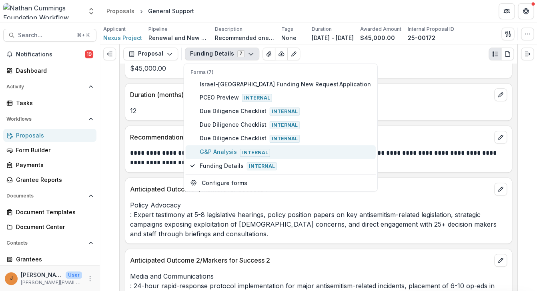
click at [225, 153] on span "G&P Analysis Internal" at bounding box center [285, 152] width 171 height 9
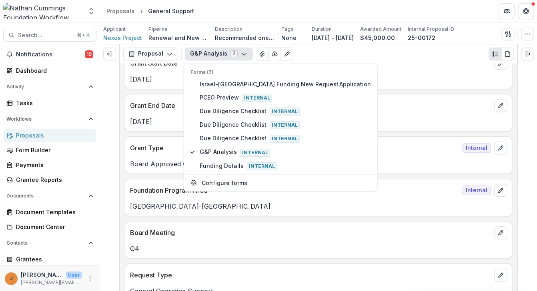
click at [147, 148] on p "Grant Type" at bounding box center [294, 148] width 329 height 10
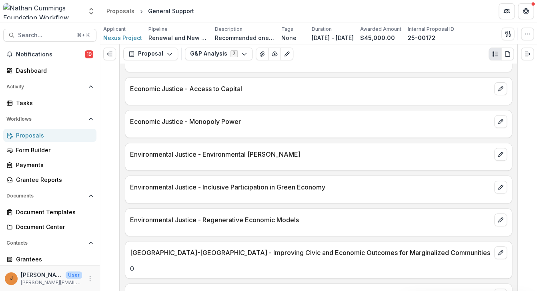
scroll to position [1176, 0]
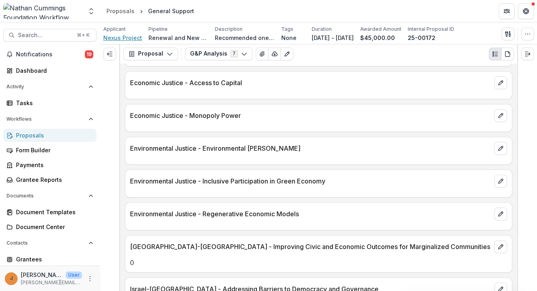
click at [127, 37] on span "Nexus Project" at bounding box center [122, 38] width 39 height 8
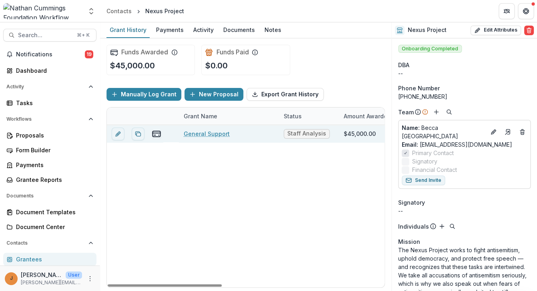
click at [201, 134] on link "General Support" at bounding box center [207, 134] width 46 height 8
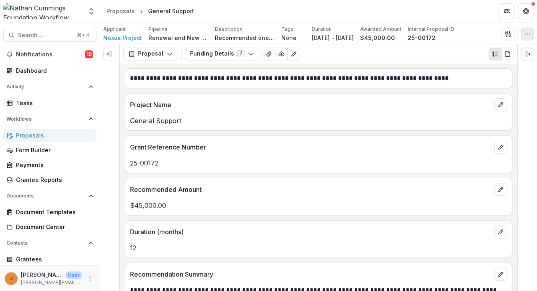
click at [521, 35] on button "button" at bounding box center [527, 34] width 13 height 13
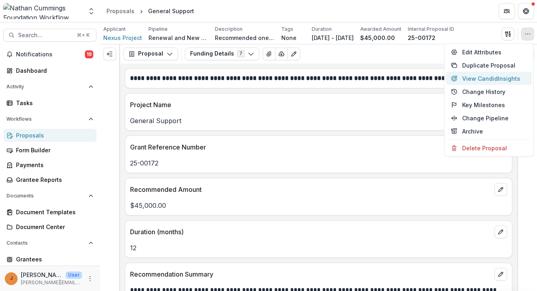
click at [494, 79] on button "View Candid Insights" at bounding box center [489, 78] width 86 height 13
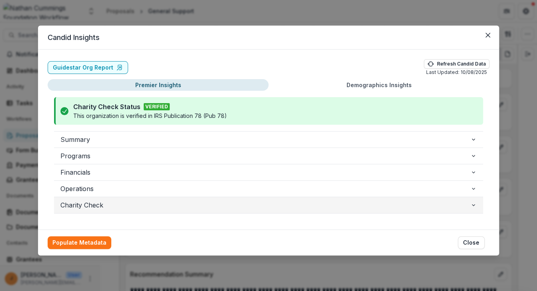
click at [119, 201] on span "Charity Check" at bounding box center [265, 206] width 410 height 10
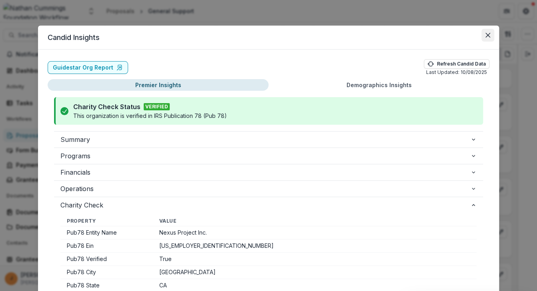
click at [484, 39] on button "Close" at bounding box center [488, 35] width 13 height 13
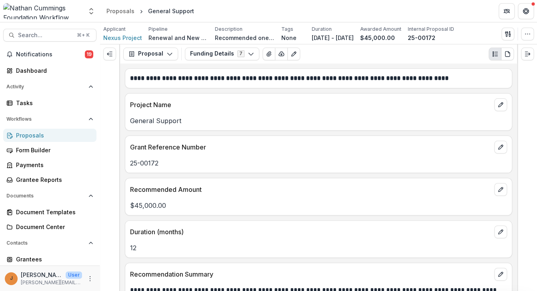
click at [519, 144] on div at bounding box center [527, 167] width 20 height 247
click at [519, 145] on div at bounding box center [527, 167] width 20 height 247
click at [529, 58] on button "Expand right" at bounding box center [527, 54] width 13 height 13
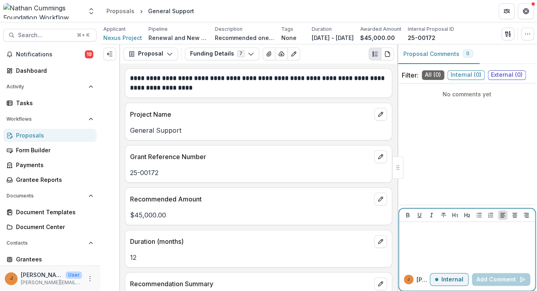
click at [434, 232] on p at bounding box center [467, 229] width 130 height 9
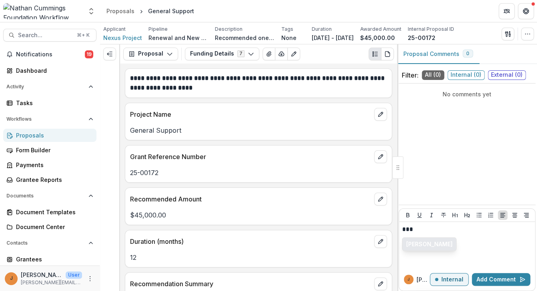
click at [434, 243] on button "[PERSON_NAME]" at bounding box center [430, 244] width 54 height 13
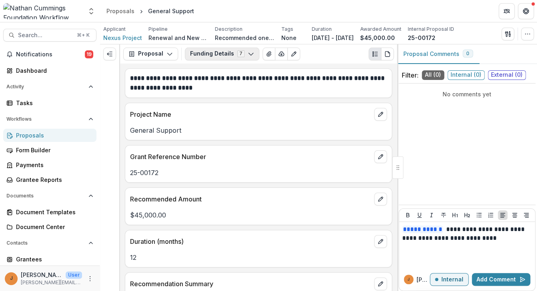
click at [220, 57] on button "Funding Details 7" at bounding box center [222, 54] width 74 height 13
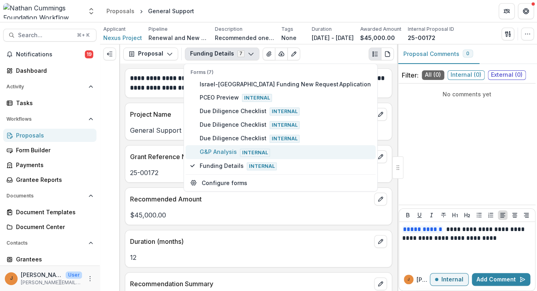
click at [226, 156] on span "G&P Analysis Internal" at bounding box center [285, 152] width 171 height 9
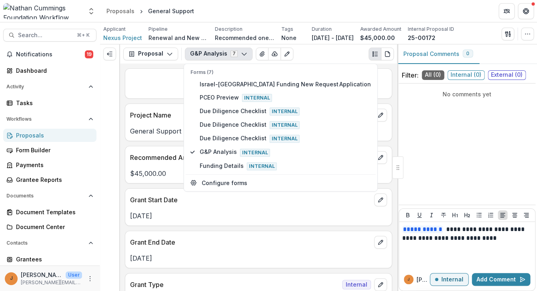
click at [161, 175] on p "$45,000.00" at bounding box center [258, 174] width 257 height 10
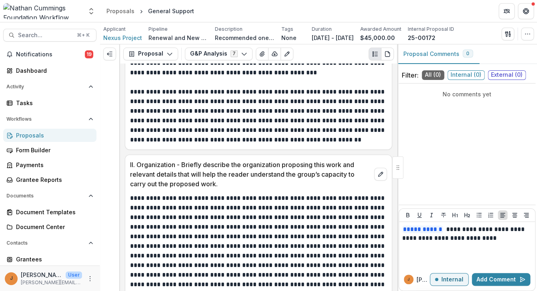
scroll to position [1894, 0]
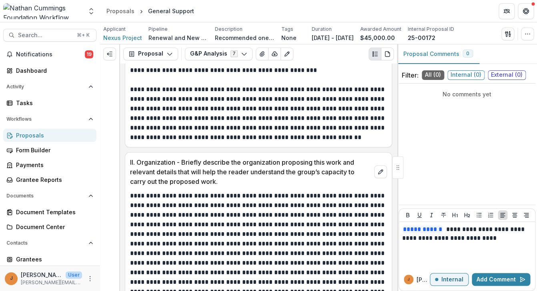
click at [245, 194] on p "**********" at bounding box center [258, 253] width 257 height 125
click at [509, 239] on p "**********" at bounding box center [467, 234] width 130 height 18
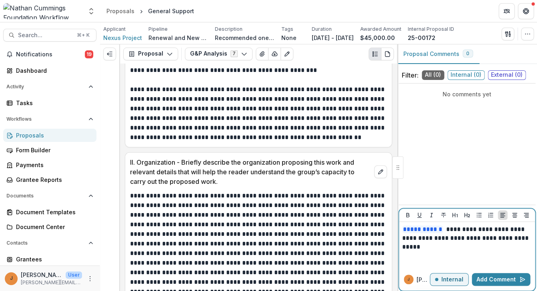
click at [498, 247] on p "**********" at bounding box center [467, 238] width 130 height 26
click at [502, 240] on p "**********" at bounding box center [467, 238] width 130 height 26
click at [458, 249] on p "**********" at bounding box center [467, 238] width 130 height 26
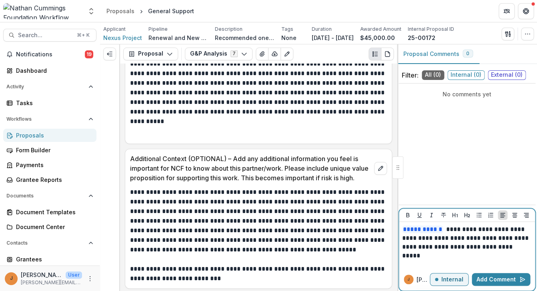
scroll to position [3465, 0]
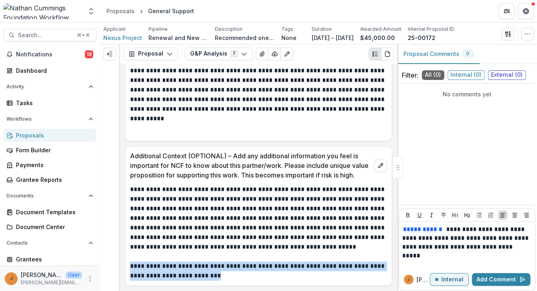
drag, startPoint x: 230, startPoint y: 279, endPoint x: 126, endPoint y: 261, distance: 105.7
click at [130, 261] on div "**********" at bounding box center [258, 233] width 257 height 96
copy p "**********"
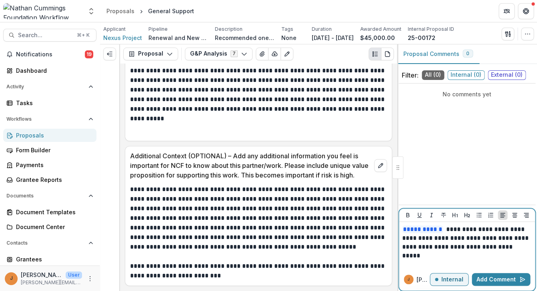
click at [440, 256] on p "**********" at bounding box center [467, 242] width 130 height 35
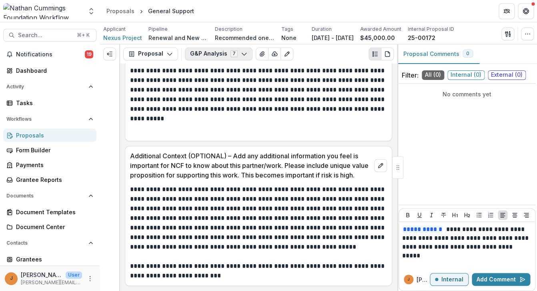
click at [233, 56] on button "G&P Analysis 7" at bounding box center [219, 54] width 68 height 13
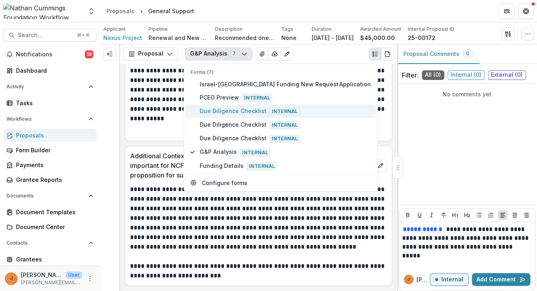
click at [232, 109] on span "Due Diligence Checklist Internal" at bounding box center [285, 111] width 171 height 9
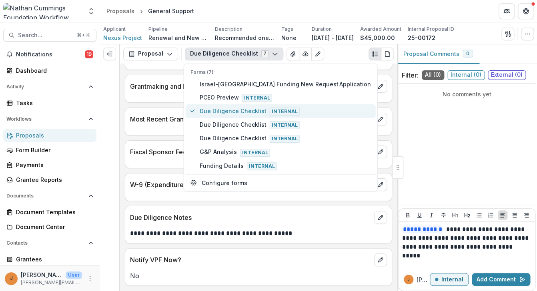
scroll to position [1039, 0]
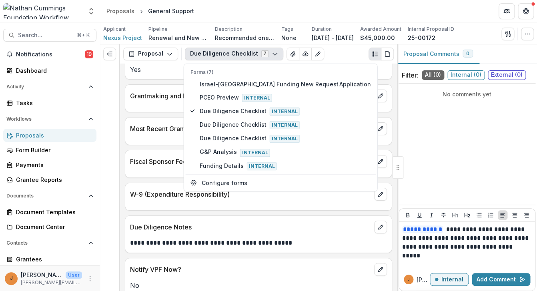
click at [185, 239] on p "**********" at bounding box center [258, 244] width 257 height 10
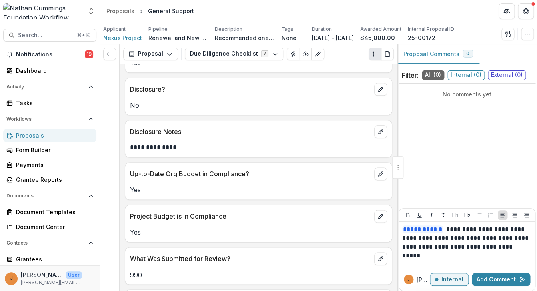
scroll to position [320, 0]
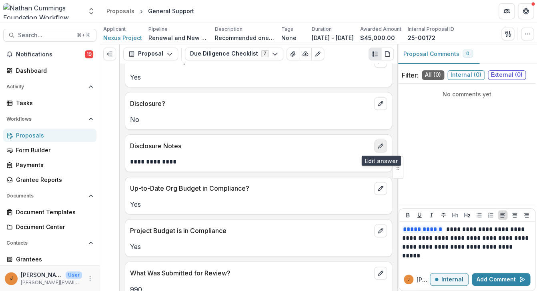
click at [384, 144] on button "edit" at bounding box center [380, 146] width 13 height 13
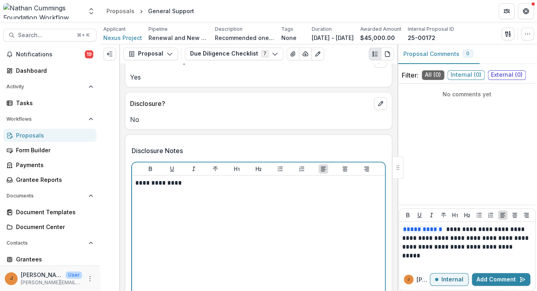
click at [221, 185] on p "**********" at bounding box center [258, 183] width 247 height 9
drag, startPoint x: 201, startPoint y: 183, endPoint x: 122, endPoint y: 181, distance: 78.9
click at [135, 182] on div "**********" at bounding box center [258, 239] width 247 height 120
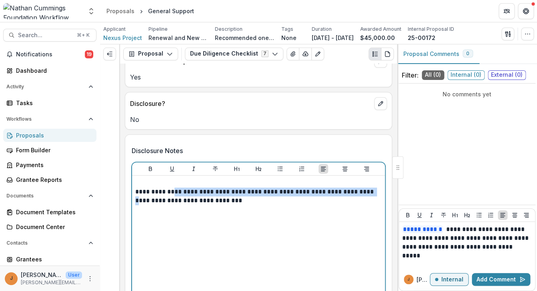
drag, startPoint x: 172, startPoint y: 193, endPoint x: 115, endPoint y: 196, distance: 56.6
click at [135, 196] on div "**********" at bounding box center [258, 239] width 247 height 120
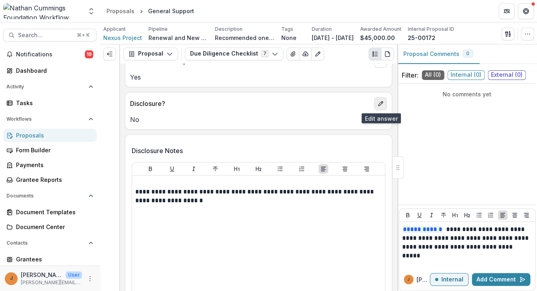
click at [380, 100] on button "edit" at bounding box center [380, 103] width 13 height 13
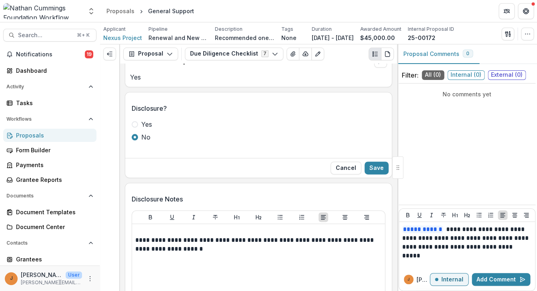
click at [136, 127] on span at bounding box center [135, 124] width 6 height 6
click at [370, 169] on button "Save" at bounding box center [377, 168] width 24 height 13
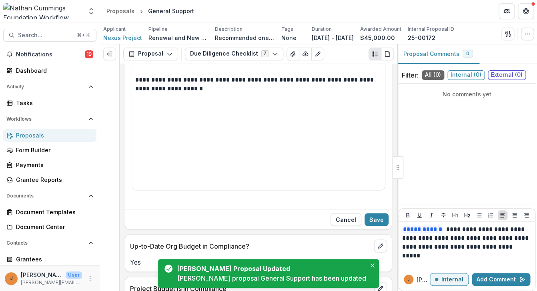
scroll to position [440, 0]
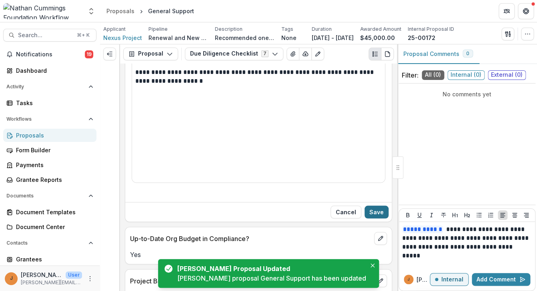
click at [386, 207] on button "Save" at bounding box center [377, 212] width 24 height 13
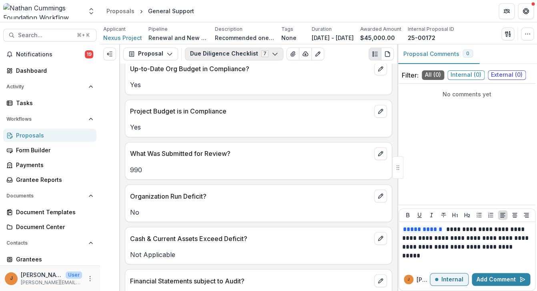
click at [260, 54] on button "Due Diligence Checklist 7" at bounding box center [234, 54] width 98 height 13
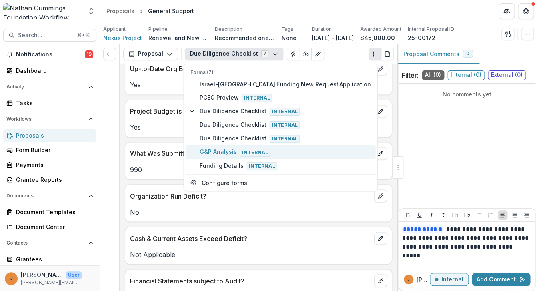
click at [252, 151] on span "Internal" at bounding box center [255, 153] width 30 height 8
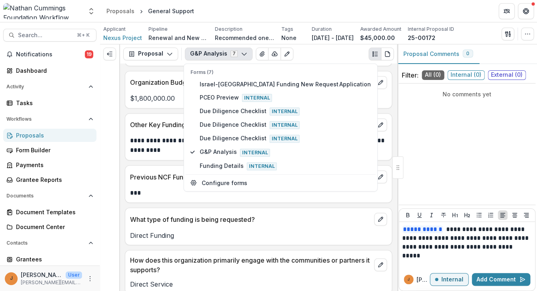
click at [158, 184] on div "***" at bounding box center [258, 190] width 267 height 14
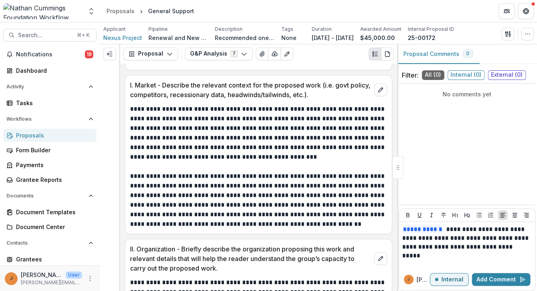
scroll to position [1805, 0]
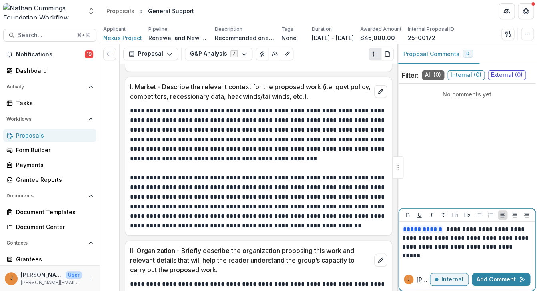
click at [427, 257] on p "**********" at bounding box center [467, 242] width 130 height 35
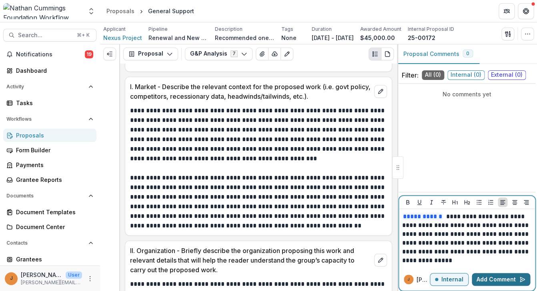
click at [497, 282] on button "Add Comment" at bounding box center [501, 279] width 58 height 13
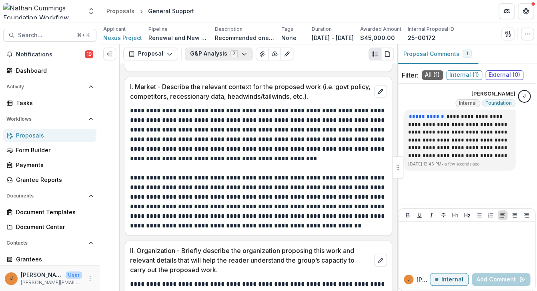
click at [223, 50] on button "G&P Analysis 7" at bounding box center [219, 54] width 68 height 13
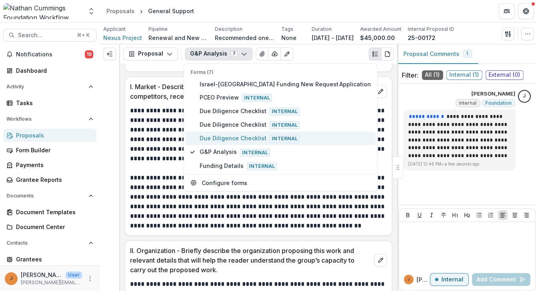
click at [224, 135] on span "Due Diligence Checklist Internal" at bounding box center [285, 138] width 171 height 9
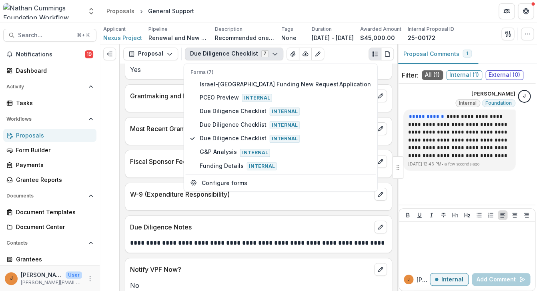
click at [167, 185] on div "W-9 (Expenditure Responsibility)" at bounding box center [258, 192] width 267 height 18
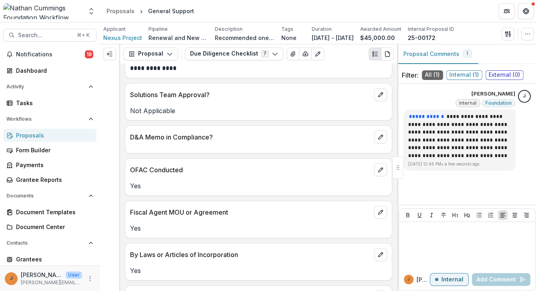
scroll to position [835, 0]
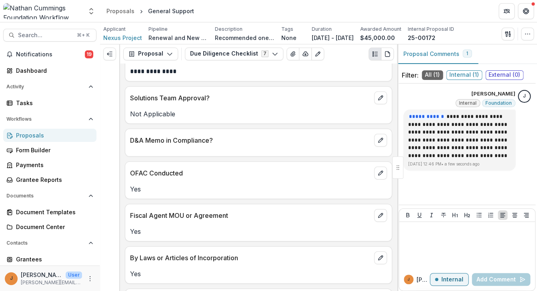
click at [200, 145] on p "D&A Memo in Compliance?" at bounding box center [250, 141] width 241 height 10
click at [382, 139] on icon "edit" at bounding box center [380, 141] width 4 height 4
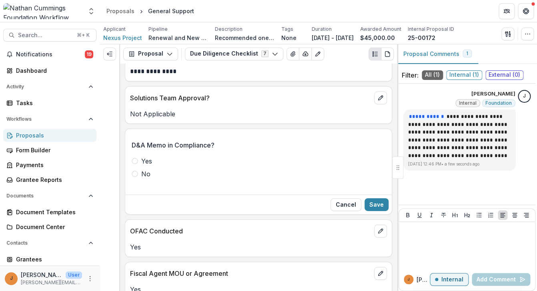
click at [135, 161] on span at bounding box center [135, 161] width 6 height 6
click at [374, 205] on button "Save" at bounding box center [377, 205] width 24 height 13
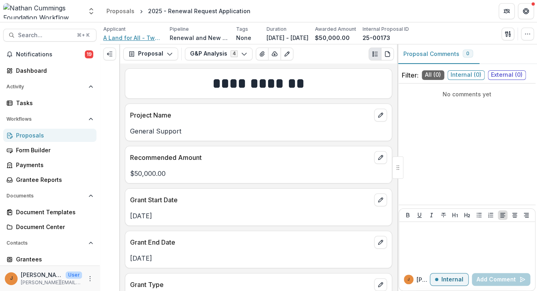
click at [129, 36] on span "A Land for All - Two States One Homeland" at bounding box center [133, 38] width 60 height 8
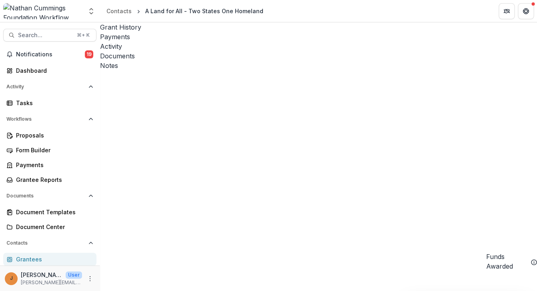
scroll to position [52, 0]
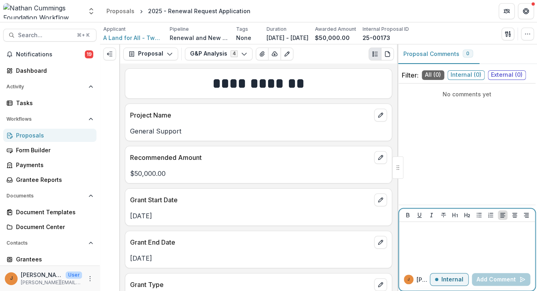
click at [421, 245] on div at bounding box center [467, 245] width 130 height 40
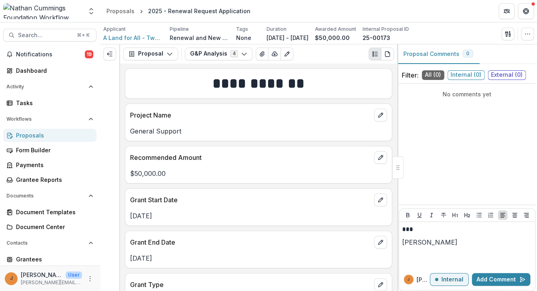
click at [424, 247] on button "[PERSON_NAME]" at bounding box center [429, 243] width 55 height 10
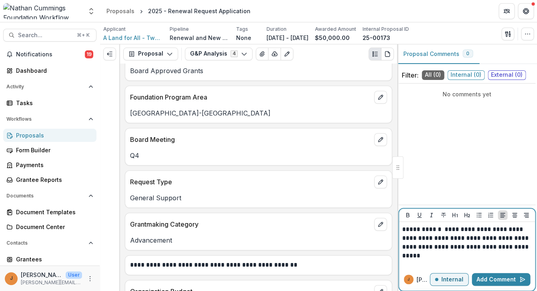
scroll to position [234, 0]
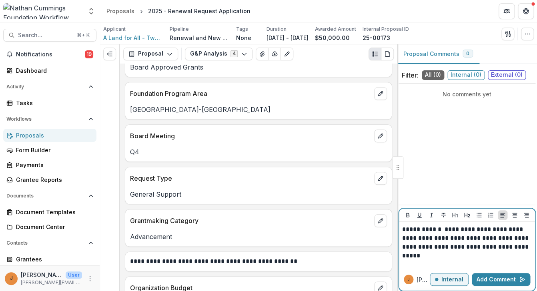
click at [476, 248] on p "**********" at bounding box center [467, 242] width 130 height 35
click at [442, 257] on p "**********" at bounding box center [467, 242] width 130 height 35
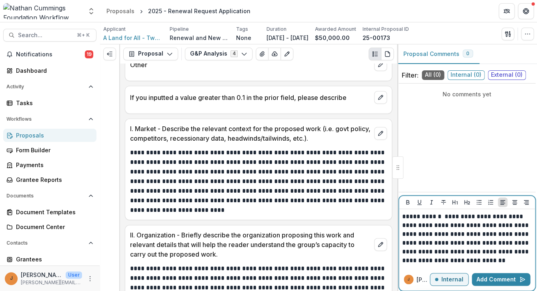
scroll to position [1742, 0]
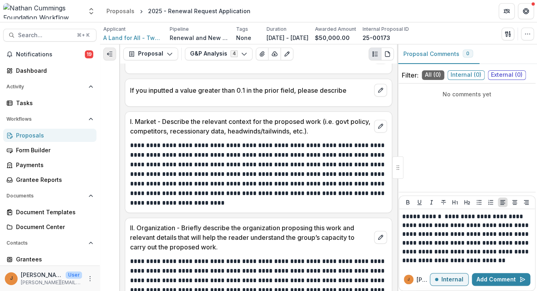
click at [114, 52] on button "Expand left" at bounding box center [109, 54] width 13 height 13
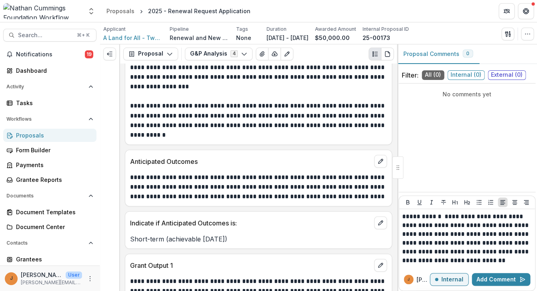
scroll to position [2635, 0]
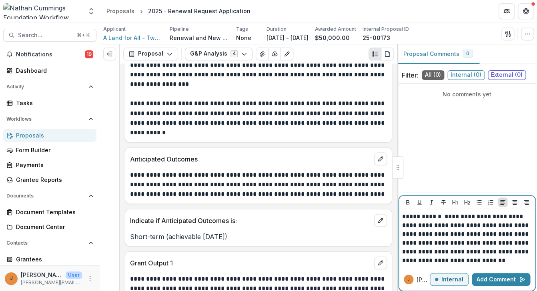
click at [522, 261] on p "**********" at bounding box center [467, 239] width 130 height 53
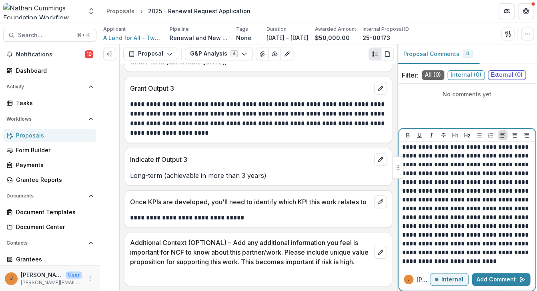
scroll to position [30, 0]
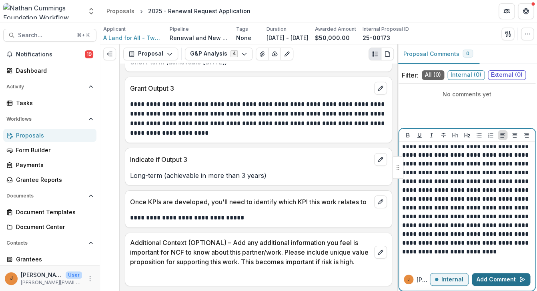
click at [505, 282] on button "Add Comment" at bounding box center [501, 279] width 58 height 13
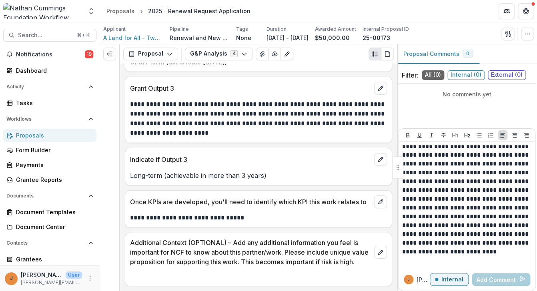
scroll to position [0, 0]
